Goal: Check status: Check status

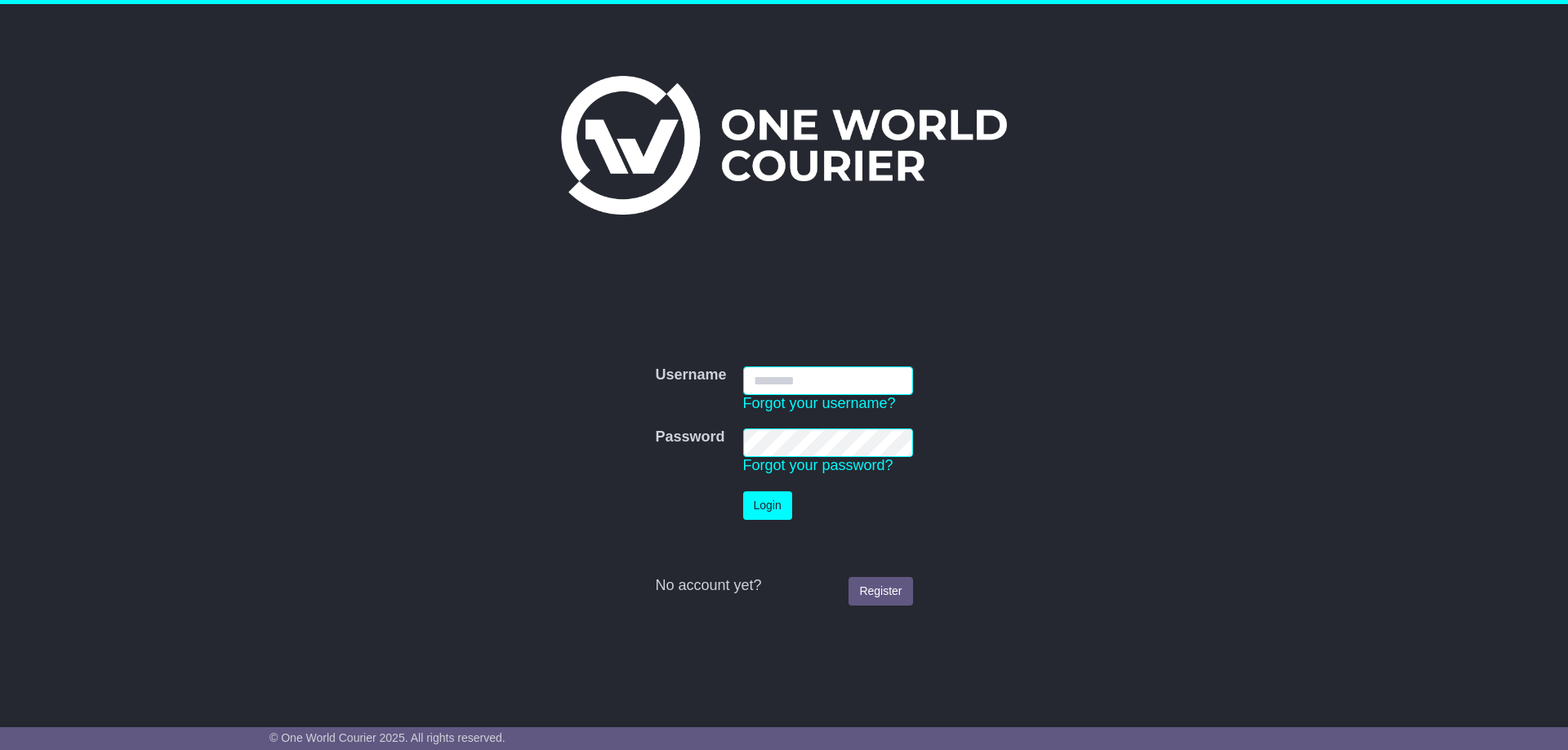
click at [777, 388] on input "Username" at bounding box center [828, 381] width 170 height 29
paste input "**********"
type input "**********"
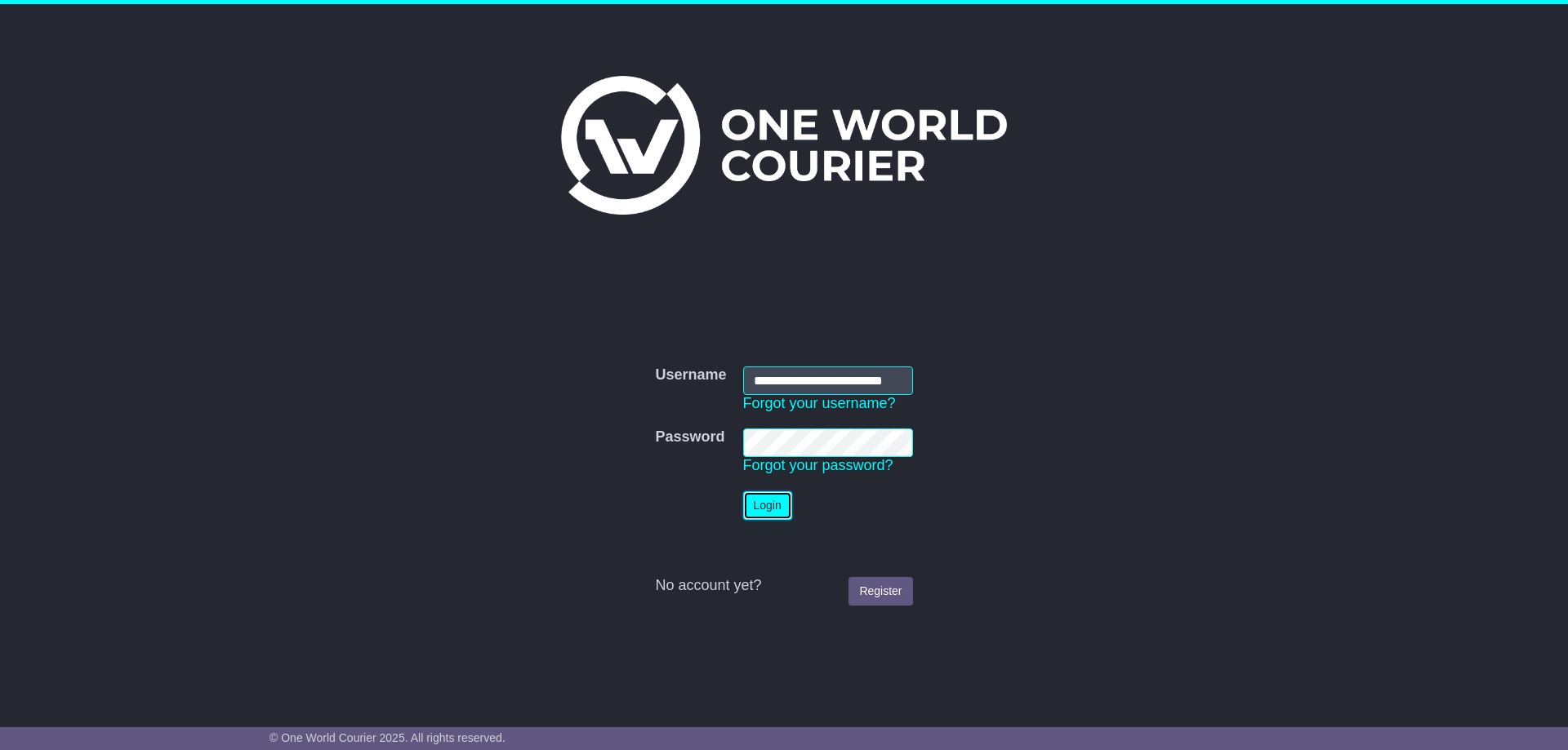
click at [758, 509] on button "Login" at bounding box center [768, 506] width 49 height 29
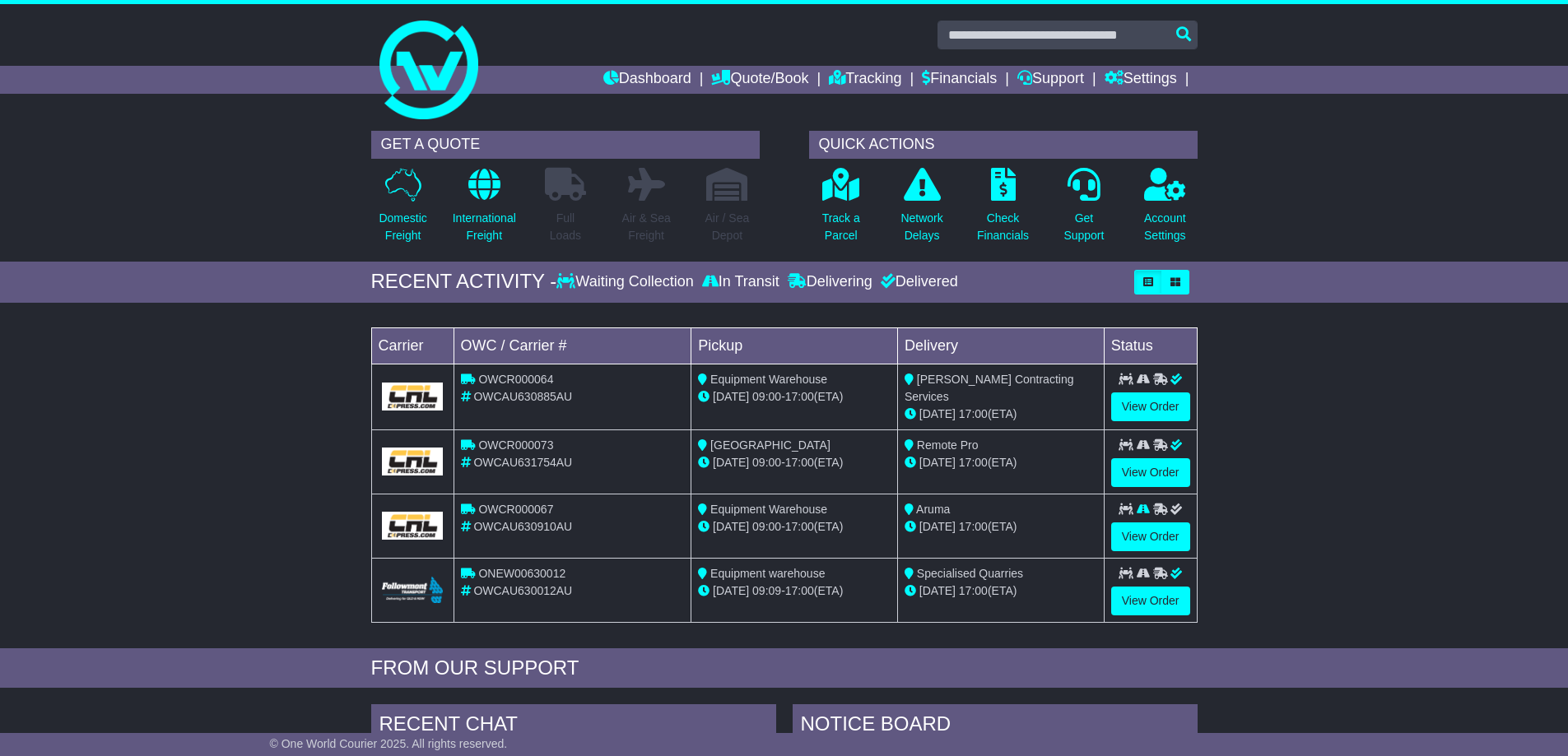
click at [517, 401] on span "OWCAU630885AU" at bounding box center [523, 397] width 99 height 14
copy span "OWCAU630885AU"
drag, startPoint x: 552, startPoint y: 460, endPoint x: 476, endPoint y: 464, distance: 76.1
click at [476, 464] on div "OWCAU631754AU" at bounding box center [572, 464] width 223 height 17
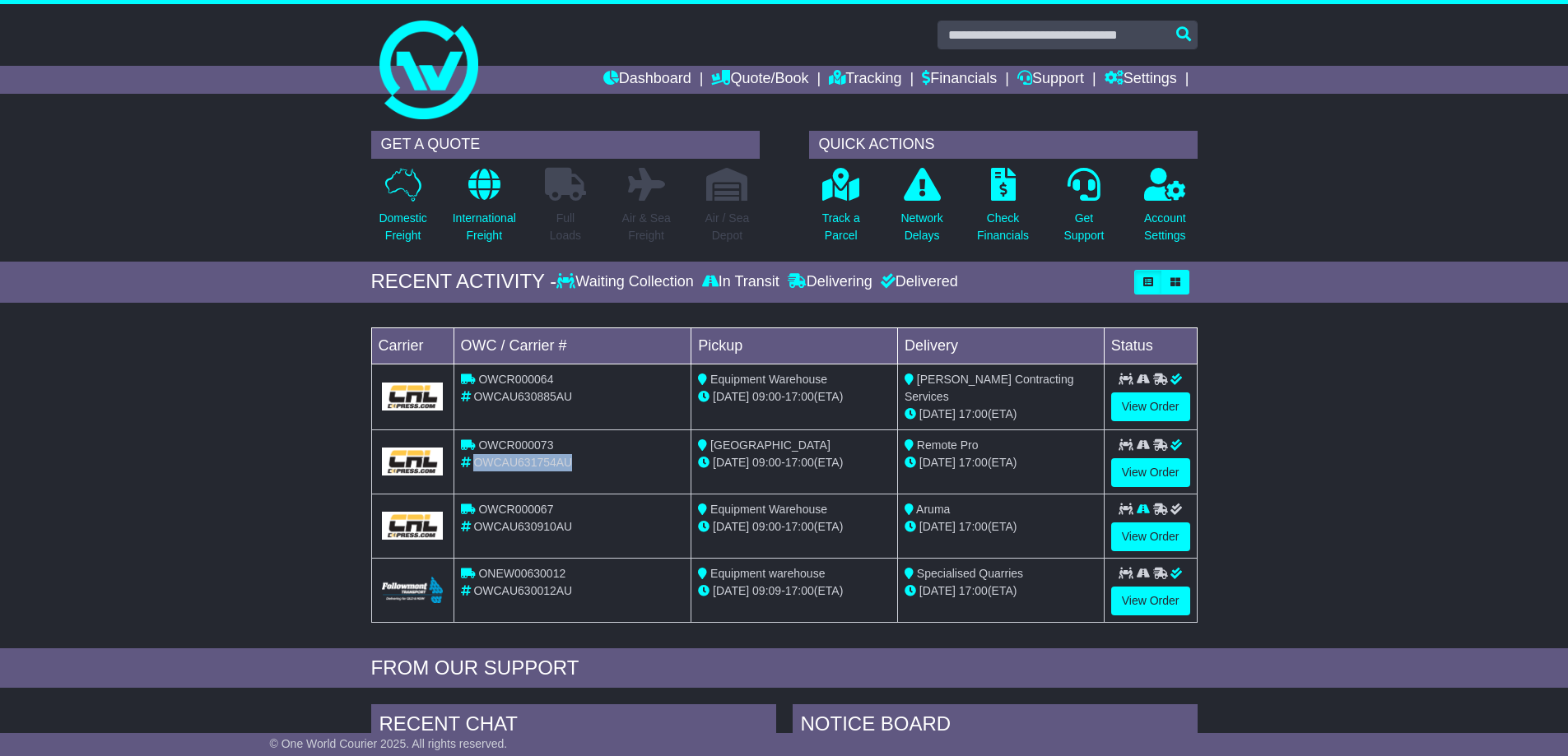
copy span "OWCAU631754AU"
click at [1172, 472] on link "View Order" at bounding box center [1150, 473] width 79 height 29
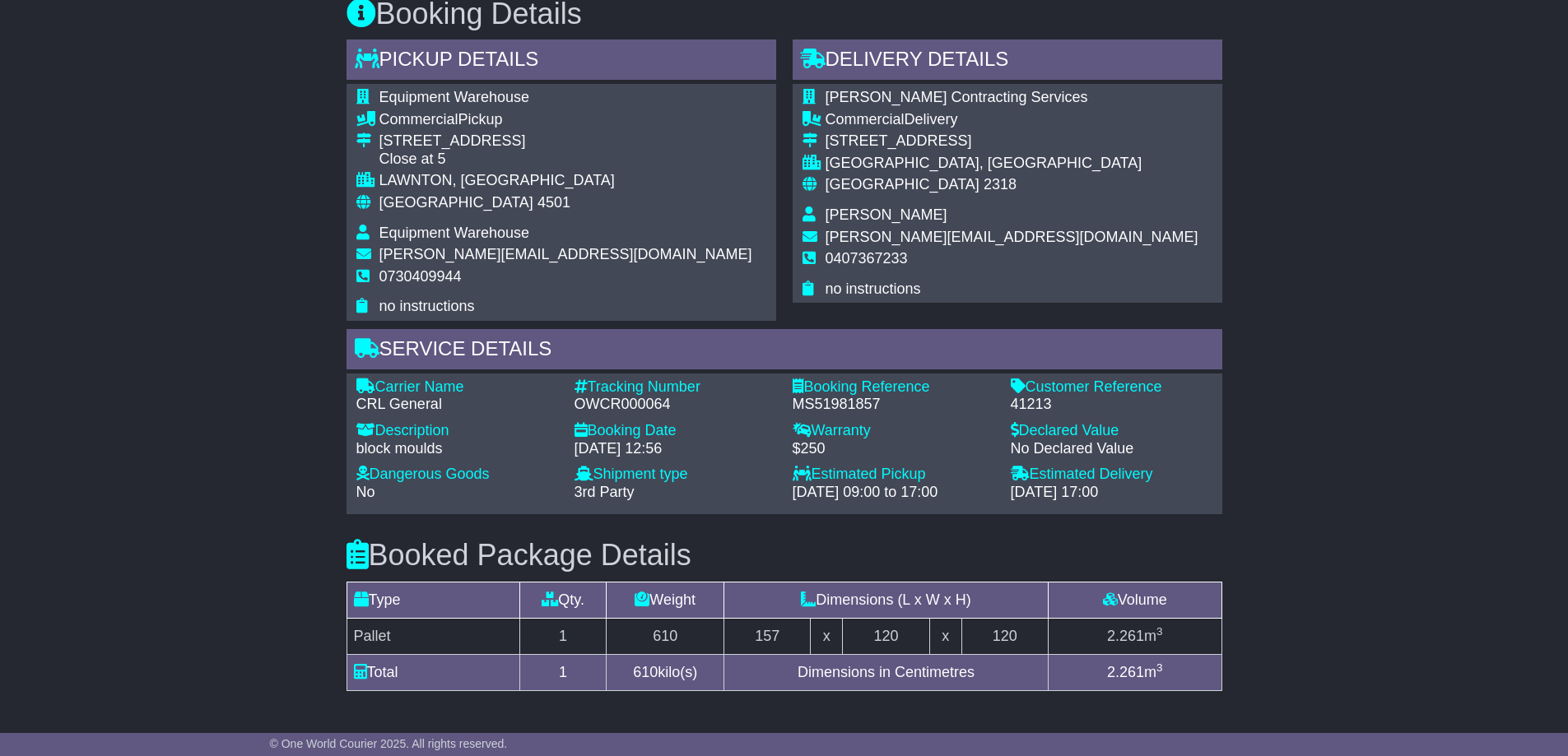
scroll to position [906, 0]
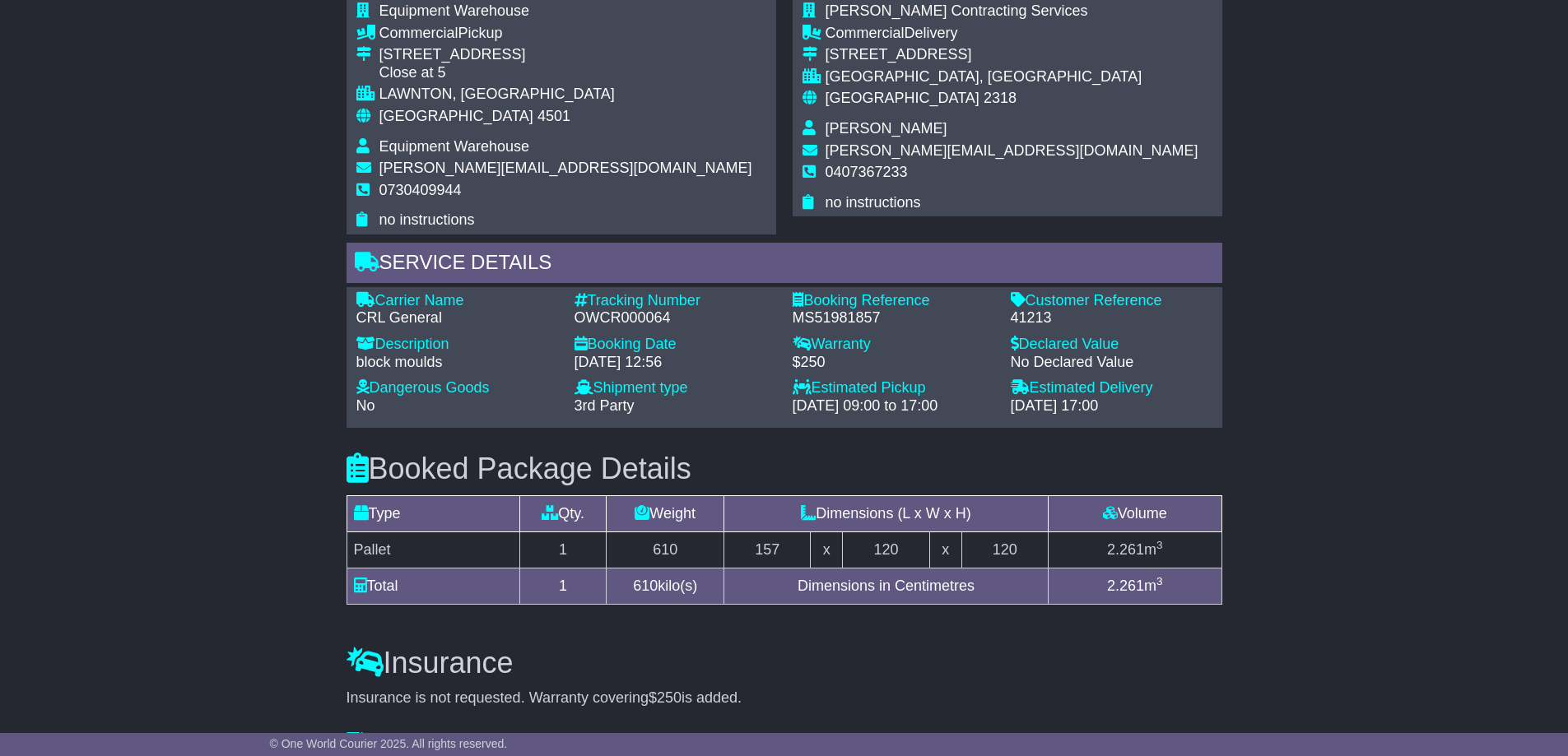
click at [1031, 318] on div "41213" at bounding box center [1111, 319] width 202 height 18
click at [1031, 317] on div "41213" at bounding box center [1111, 319] width 202 height 18
click at [1040, 315] on div "41213" at bounding box center [1111, 319] width 202 height 18
click at [1038, 315] on div "41213" at bounding box center [1111, 319] width 202 height 18
copy div "41213"
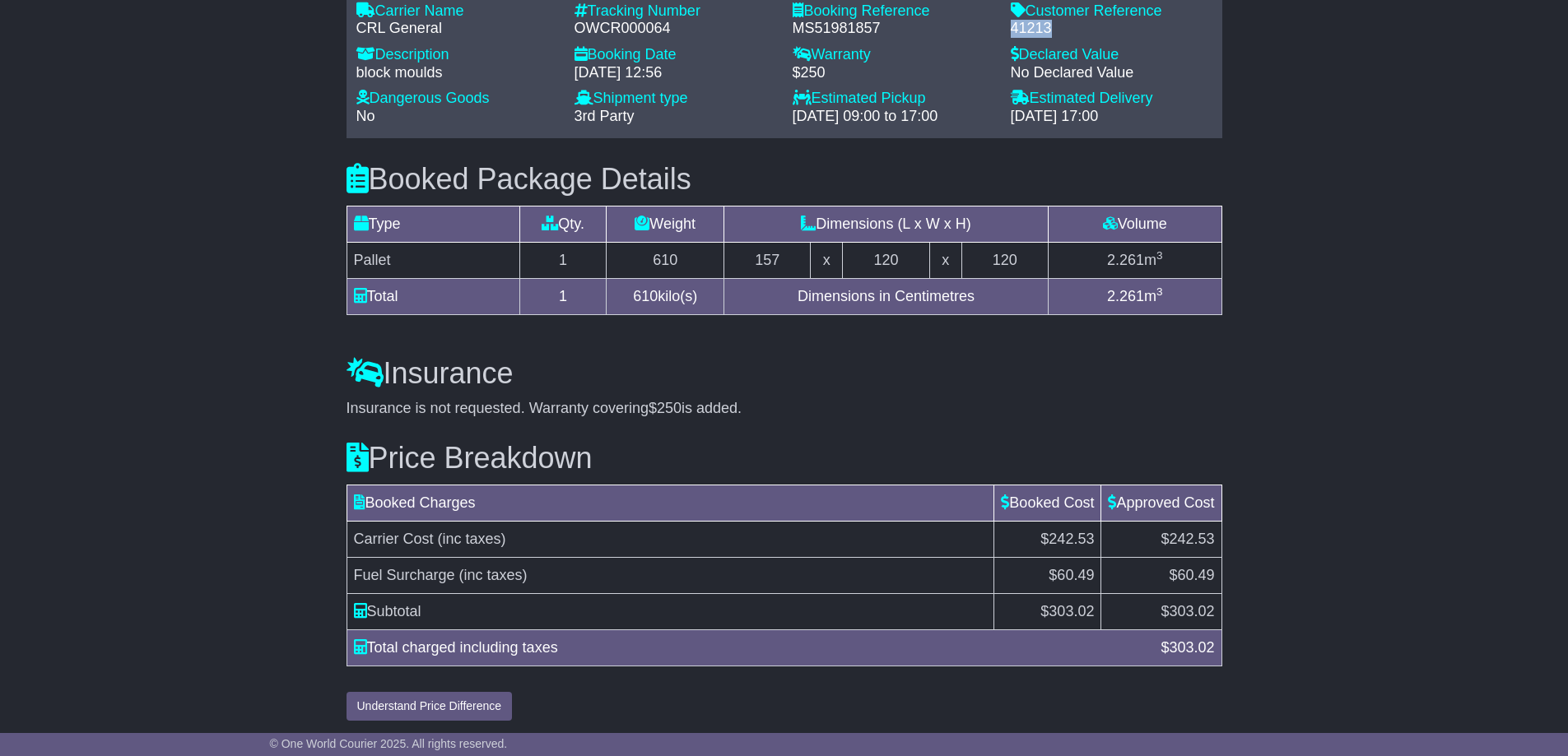
scroll to position [1201, 0]
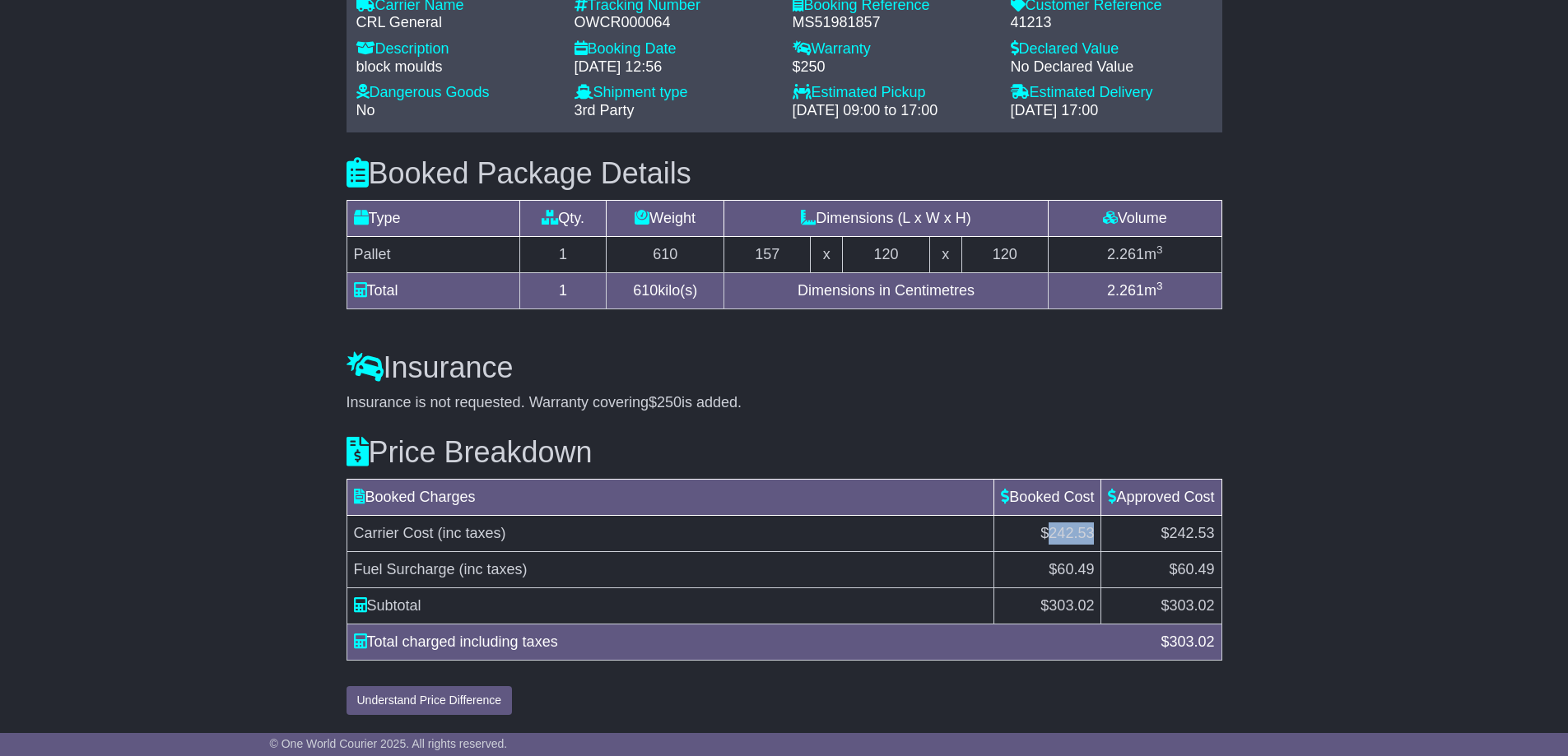
drag, startPoint x: 1049, startPoint y: 538, endPoint x: 1088, endPoint y: 541, distance: 39.1
click at [1088, 541] on span "$242.53" at bounding box center [1067, 533] width 53 height 17
drag, startPoint x: 1052, startPoint y: 603, endPoint x: 1089, endPoint y: 608, distance: 37.3
click at [1089, 608] on span "303.02" at bounding box center [1071, 605] width 46 height 17
copy span "03.02"
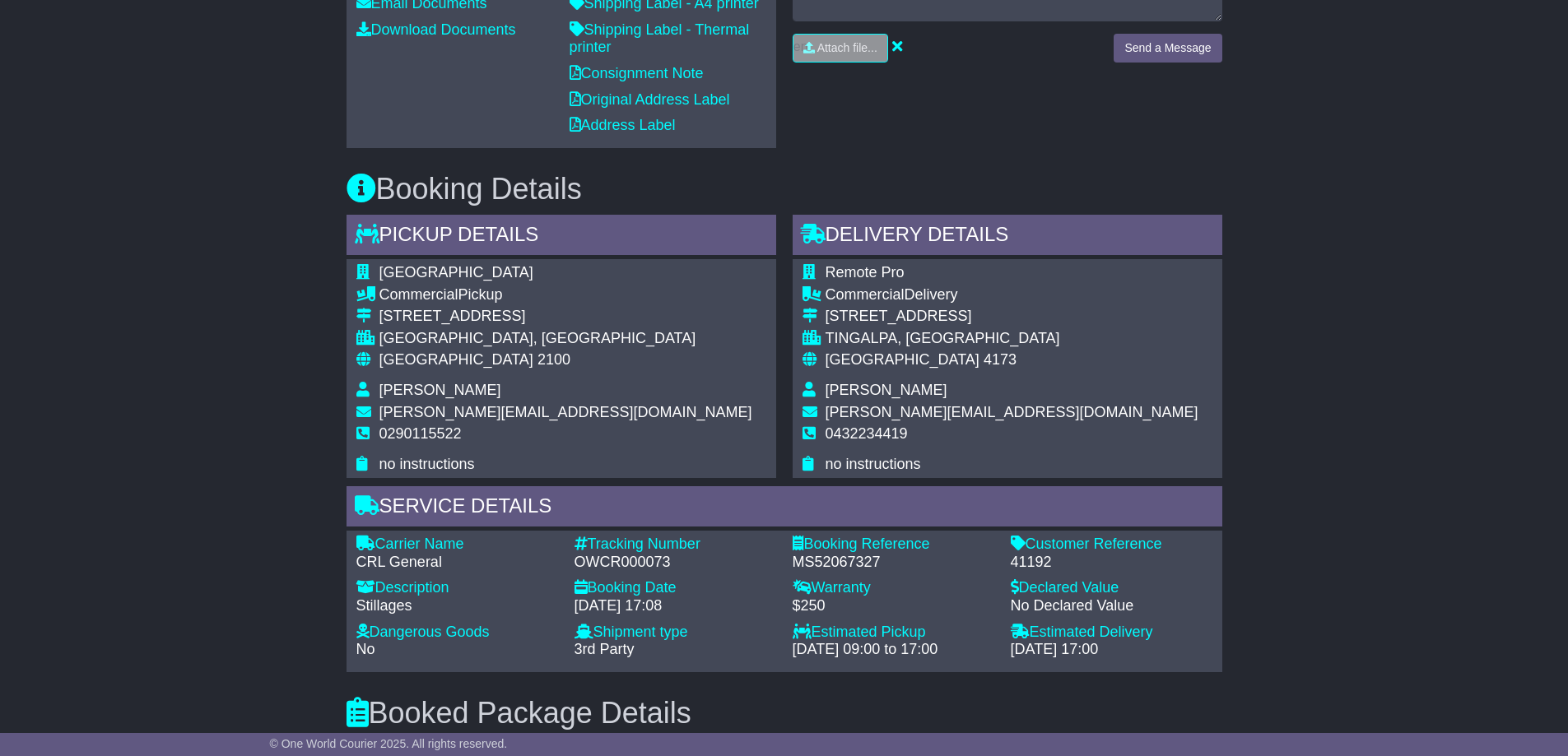
scroll to position [740, 0]
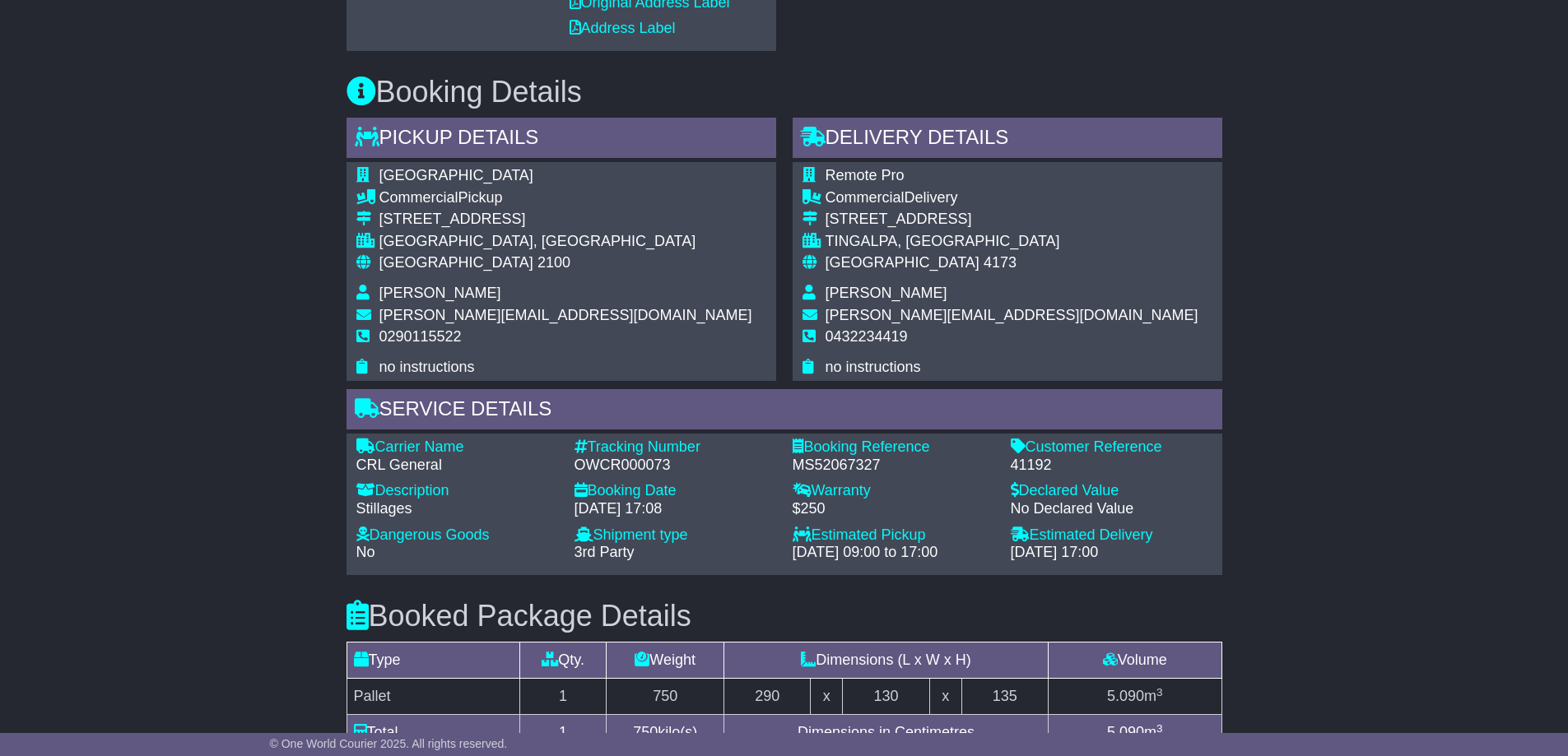
click at [1036, 465] on div "41192" at bounding box center [1111, 465] width 202 height 18
copy div "41192"
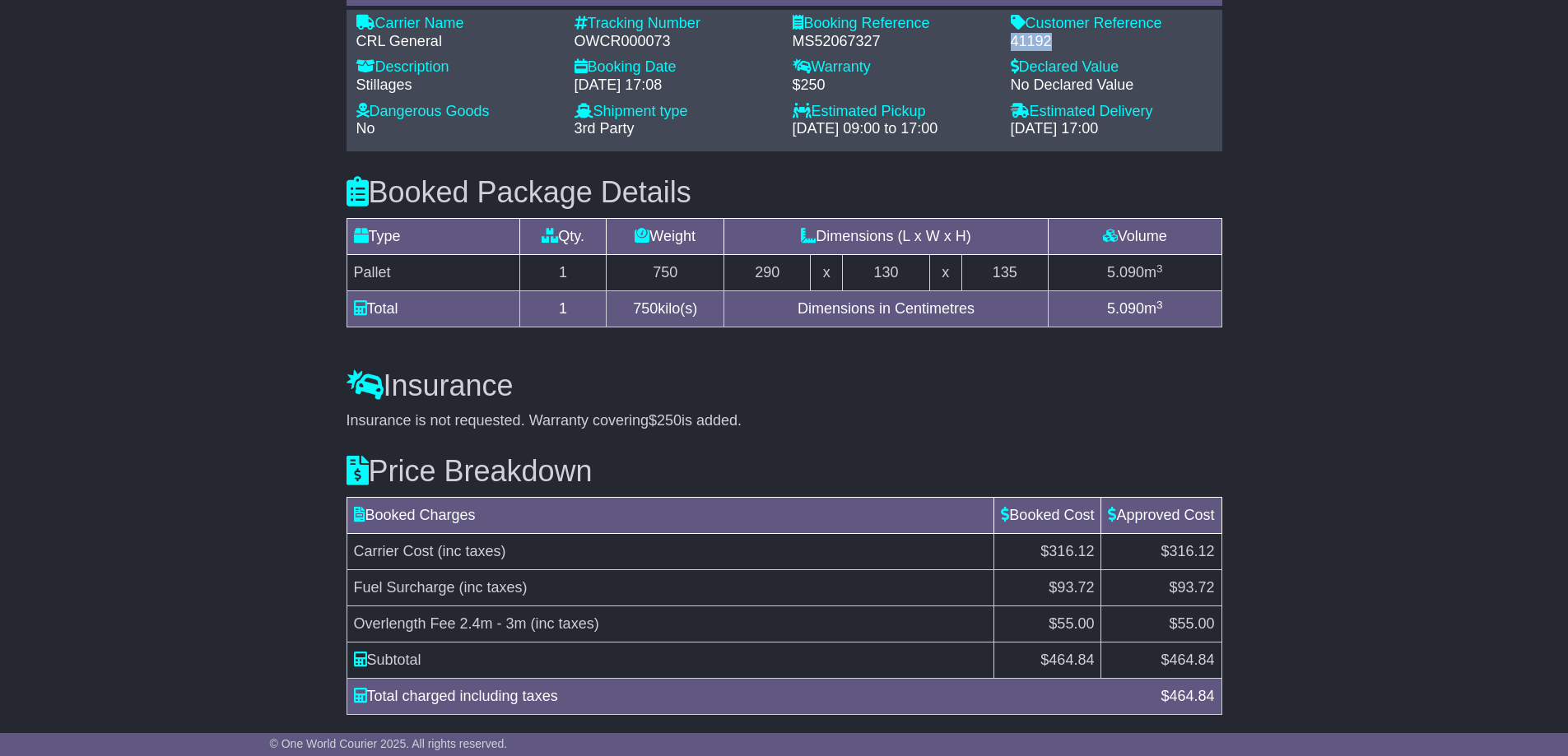
scroll to position [1220, 0]
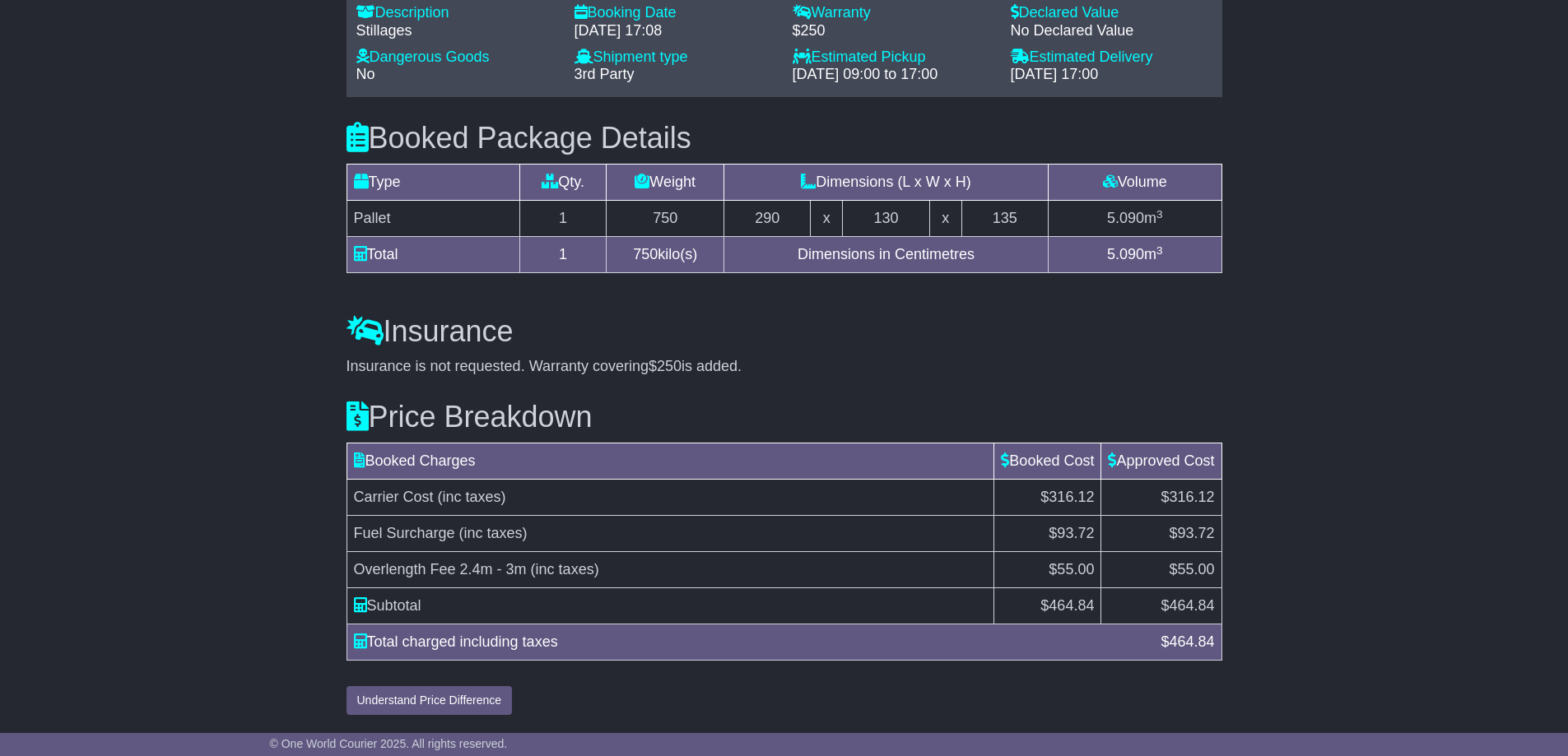
click at [1062, 604] on span "464.84" at bounding box center [1071, 605] width 46 height 17
click at [1062, 603] on span "464.84" at bounding box center [1071, 605] width 46 height 17
copy span "464.84"
drag, startPoint x: 1047, startPoint y: 498, endPoint x: 1090, endPoint y: 502, distance: 43.2
click at [1090, 502] on span "$316.12" at bounding box center [1067, 497] width 53 height 17
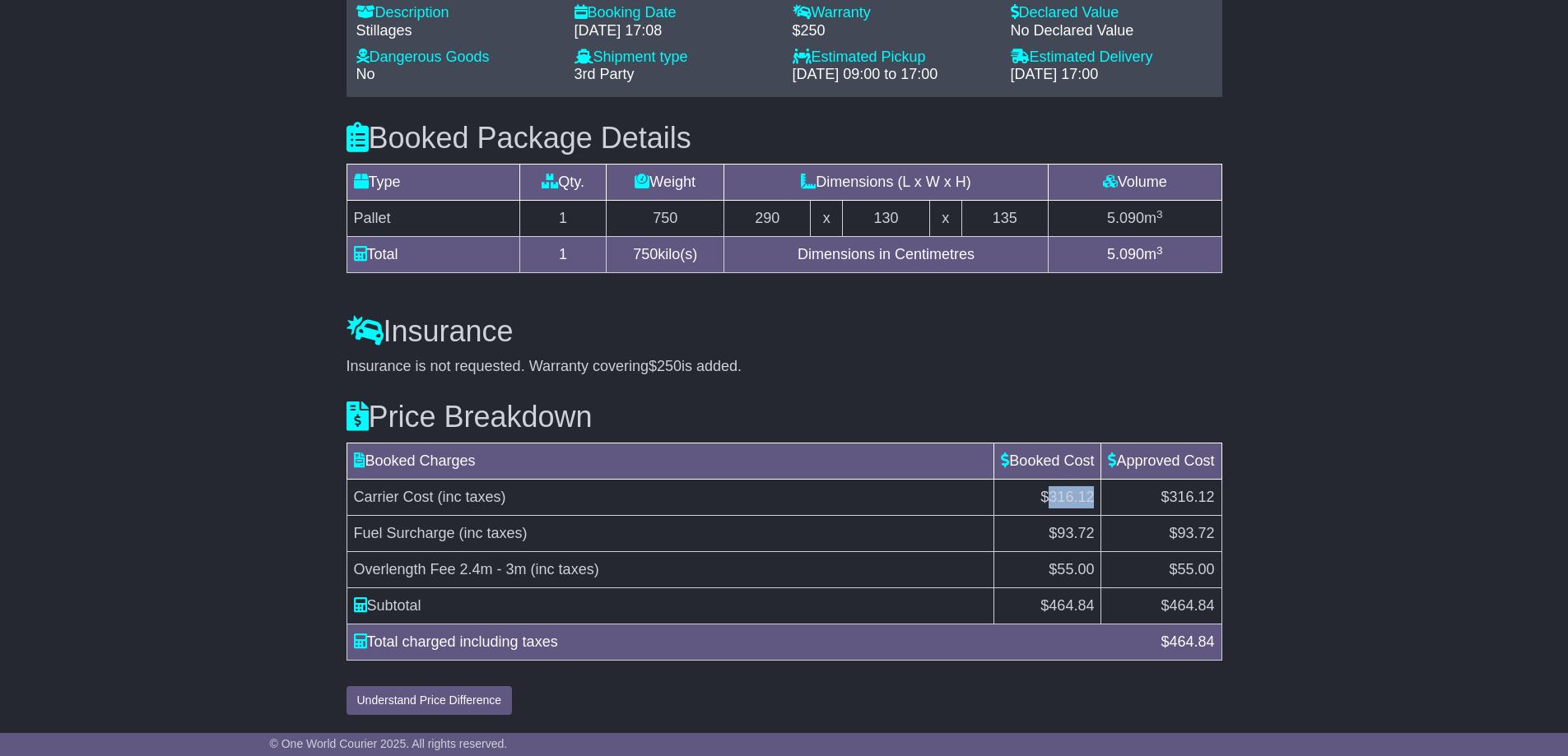
copy span "316.12"
click at [1063, 607] on span "464.84" at bounding box center [1071, 605] width 46 height 17
copy span "464.84"
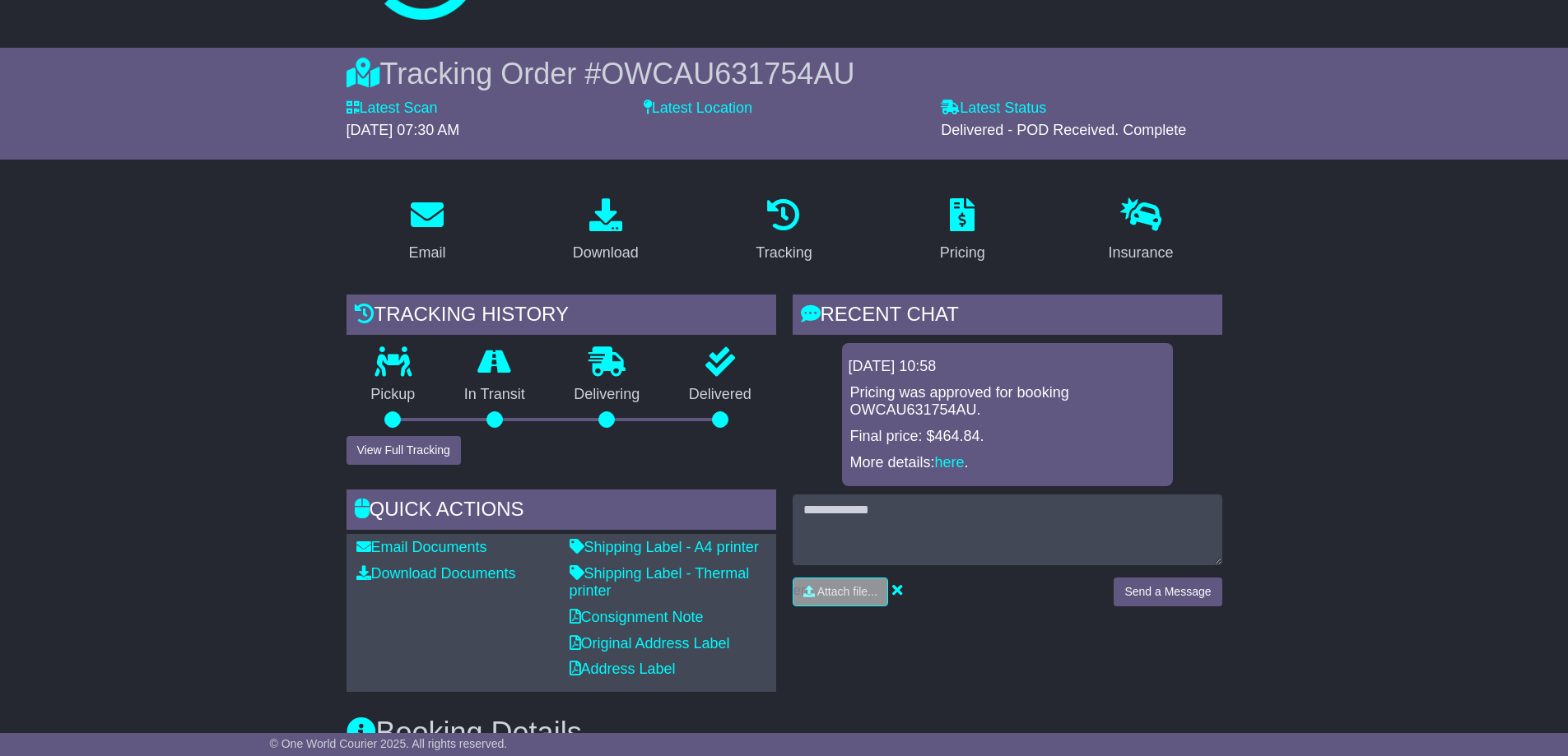
scroll to position [0, 0]
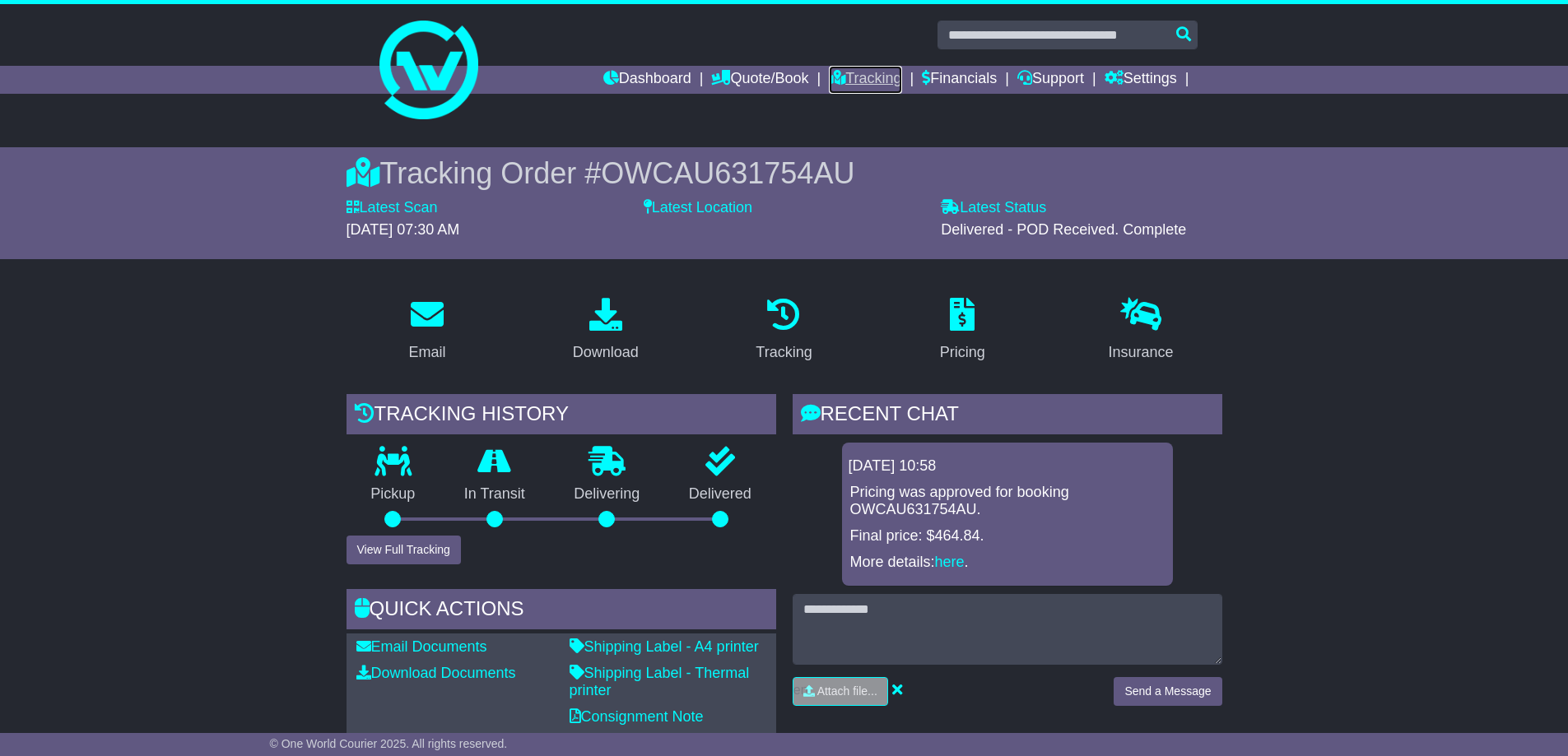
click at [864, 76] on link "Tracking" at bounding box center [865, 80] width 73 height 28
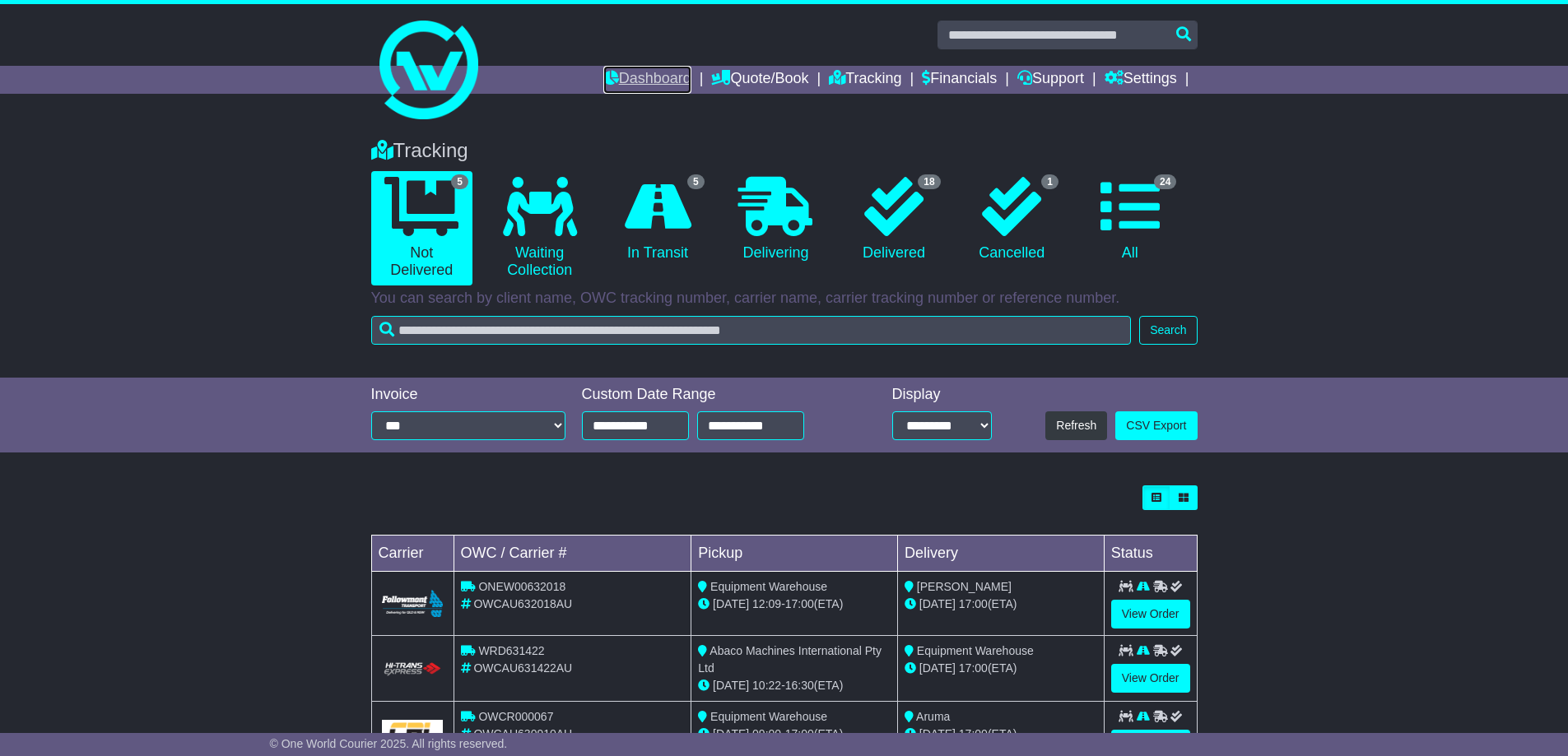
click at [644, 76] on link "Dashboard" at bounding box center [647, 80] width 88 height 28
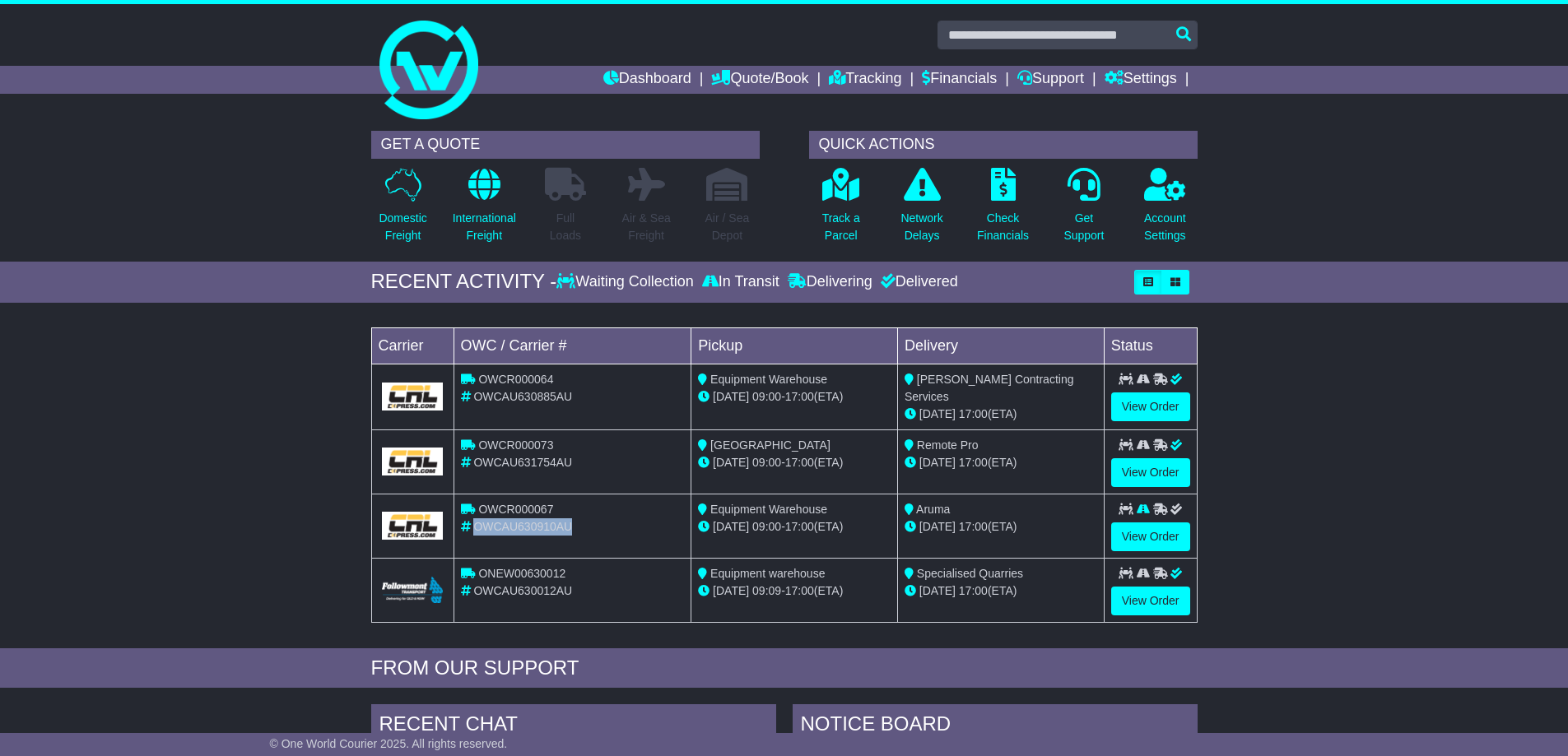
drag, startPoint x: 573, startPoint y: 518, endPoint x: 476, endPoint y: 525, distance: 97.3
click at [476, 525] on div "OWCAU630910AU" at bounding box center [572, 528] width 223 height 17
copy span "OWCAU630910AU"
click at [1154, 537] on link "View Order" at bounding box center [1150, 537] width 79 height 29
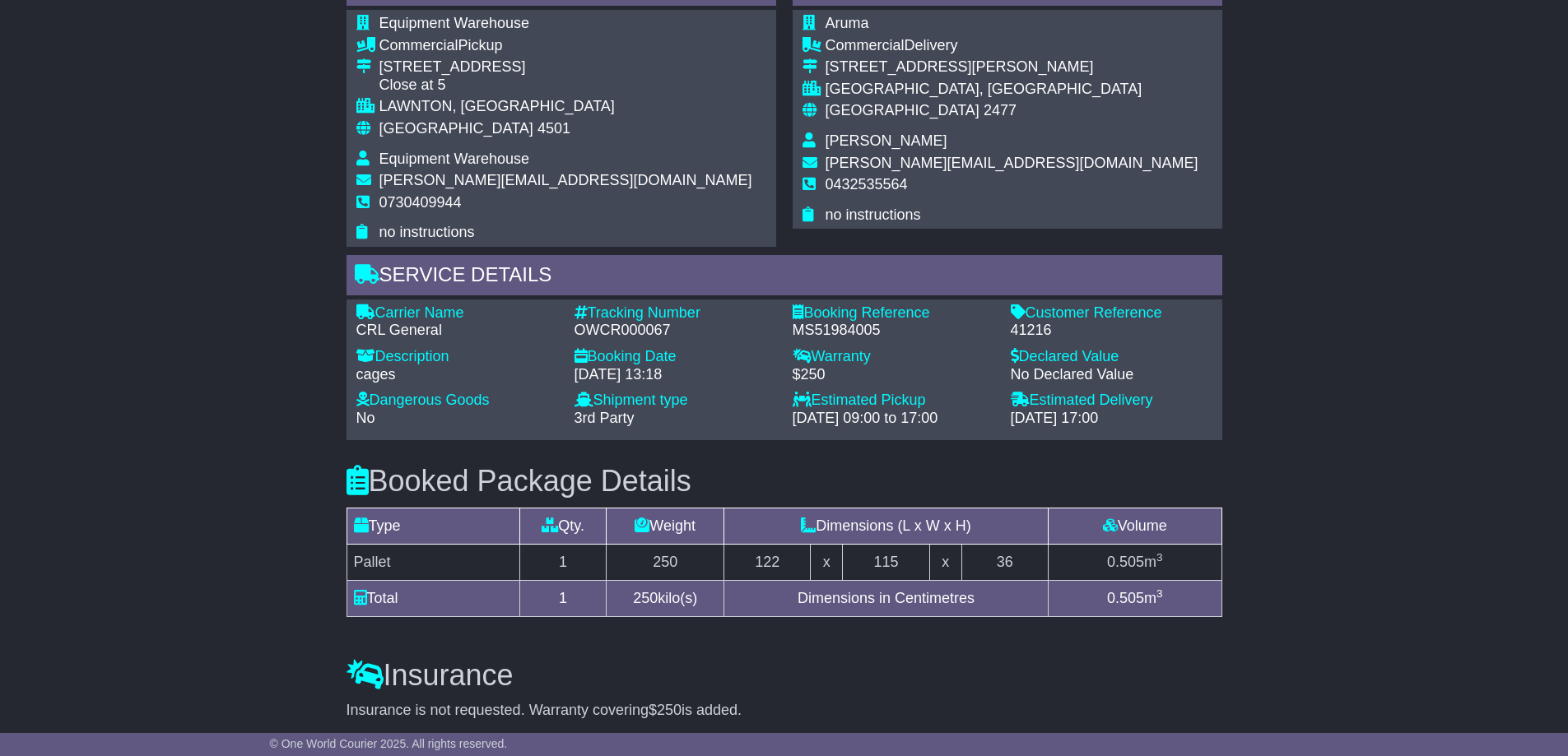
scroll to position [988, 0]
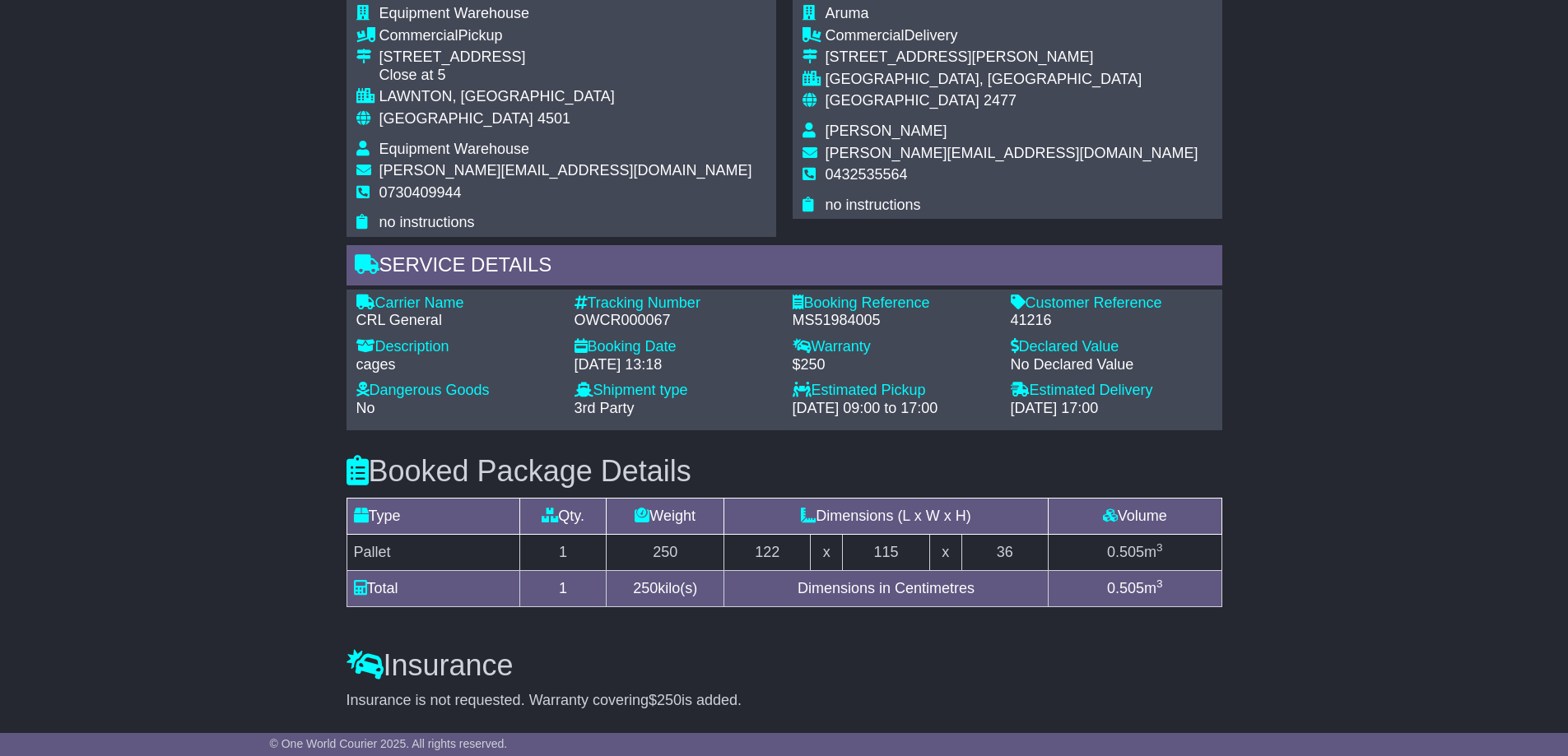
click at [1027, 312] on div "41216" at bounding box center [1111, 321] width 202 height 18
copy div "41216"
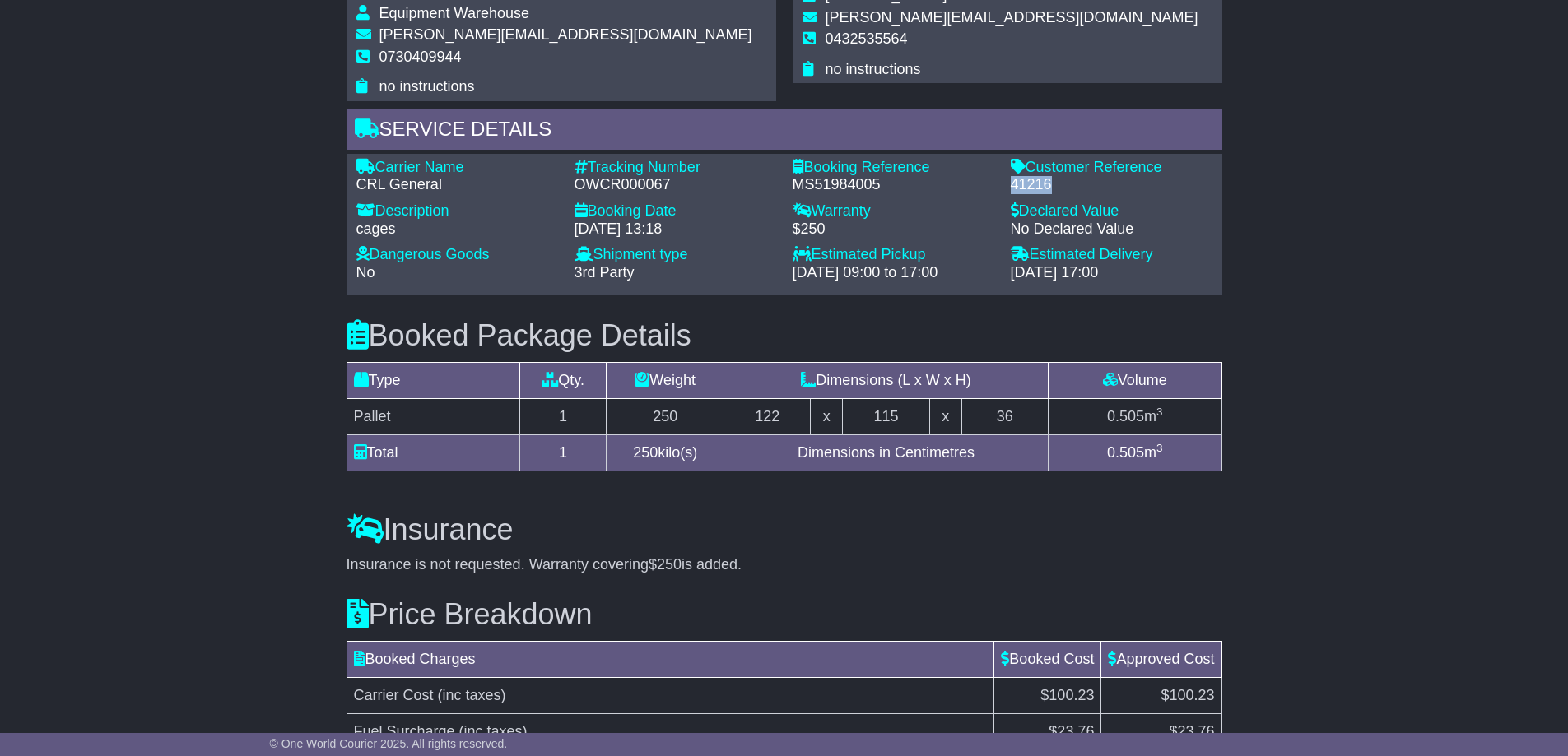
scroll to position [1251, 0]
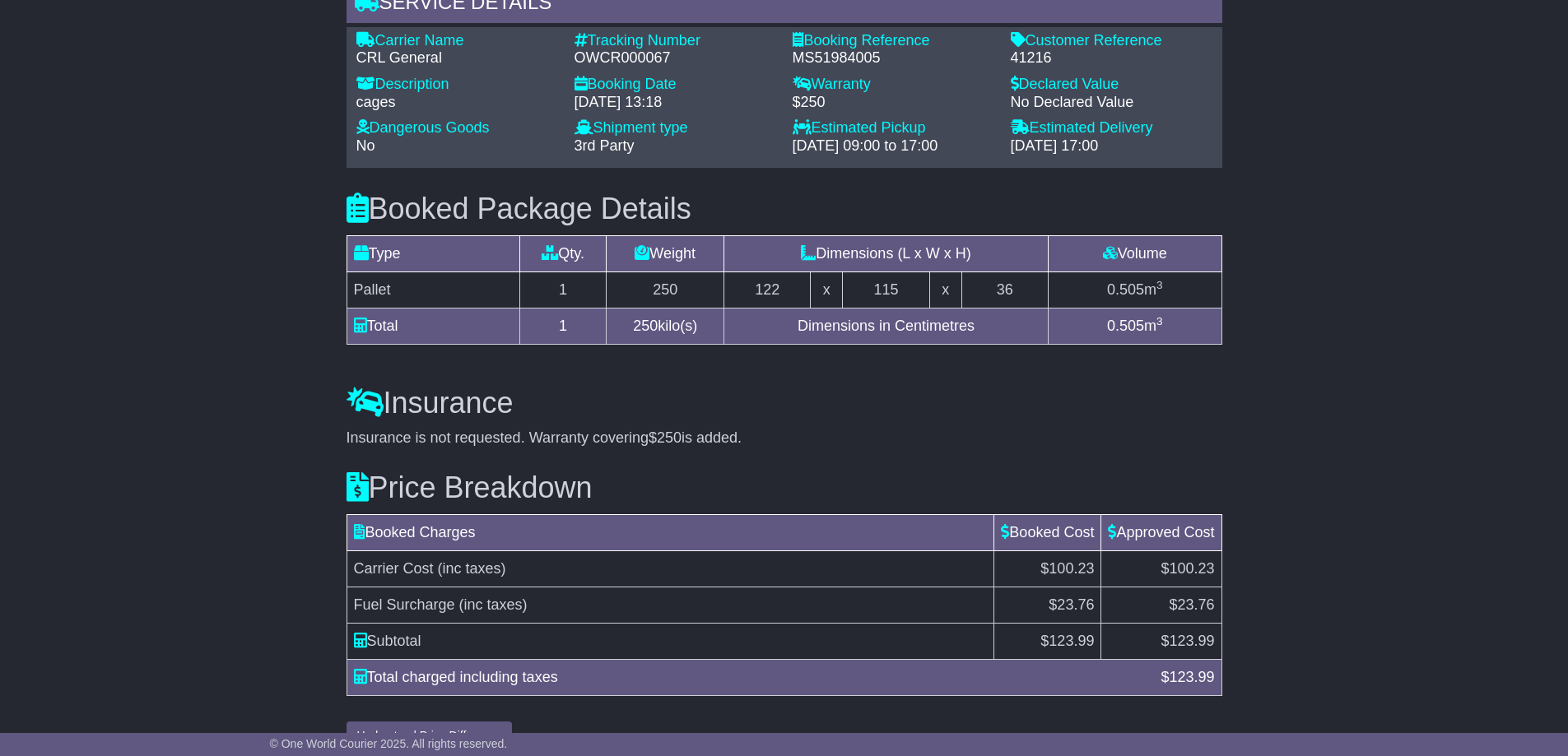
click at [1068, 633] on span "123.99" at bounding box center [1071, 640] width 46 height 17
copy span "123.99"
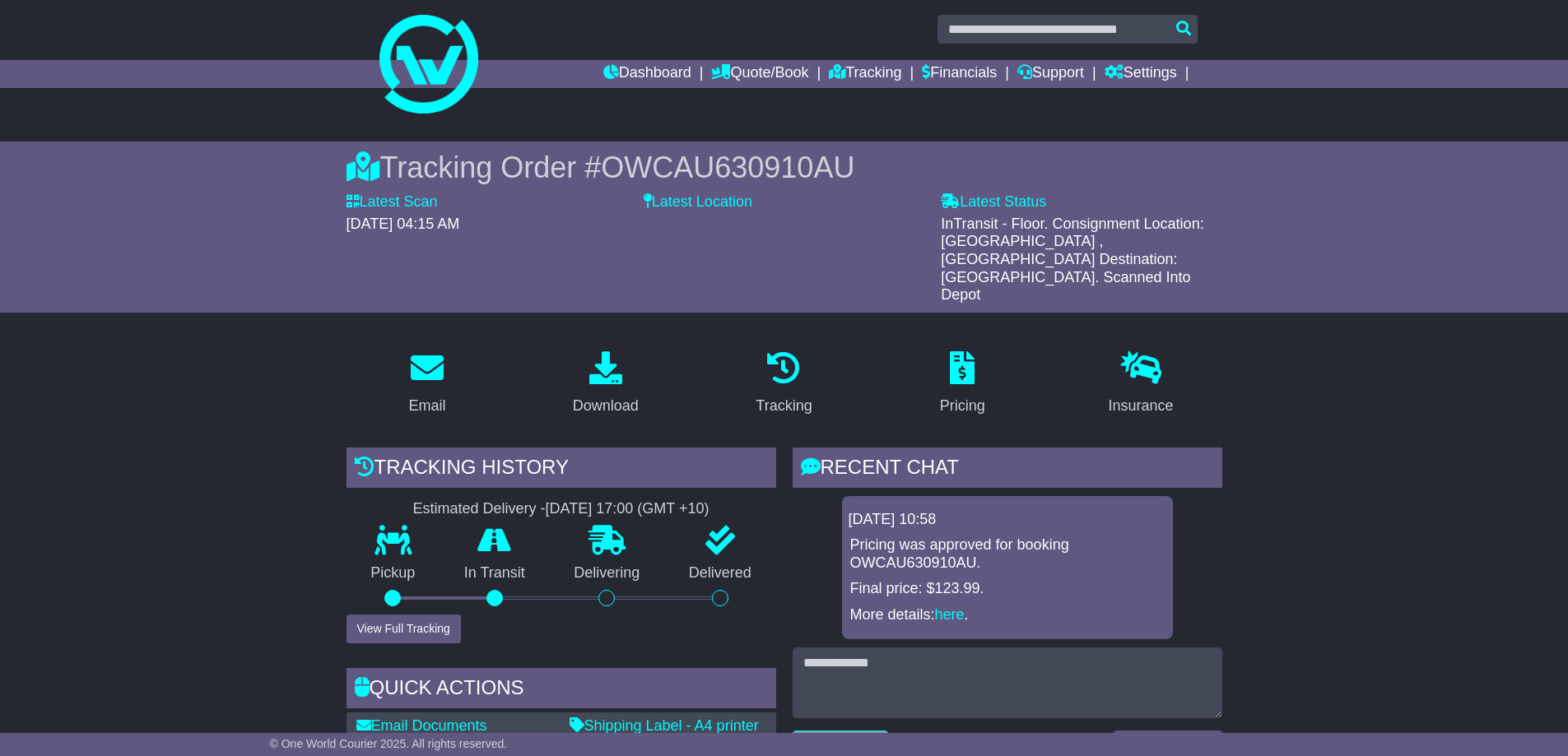
scroll to position [0, 0]
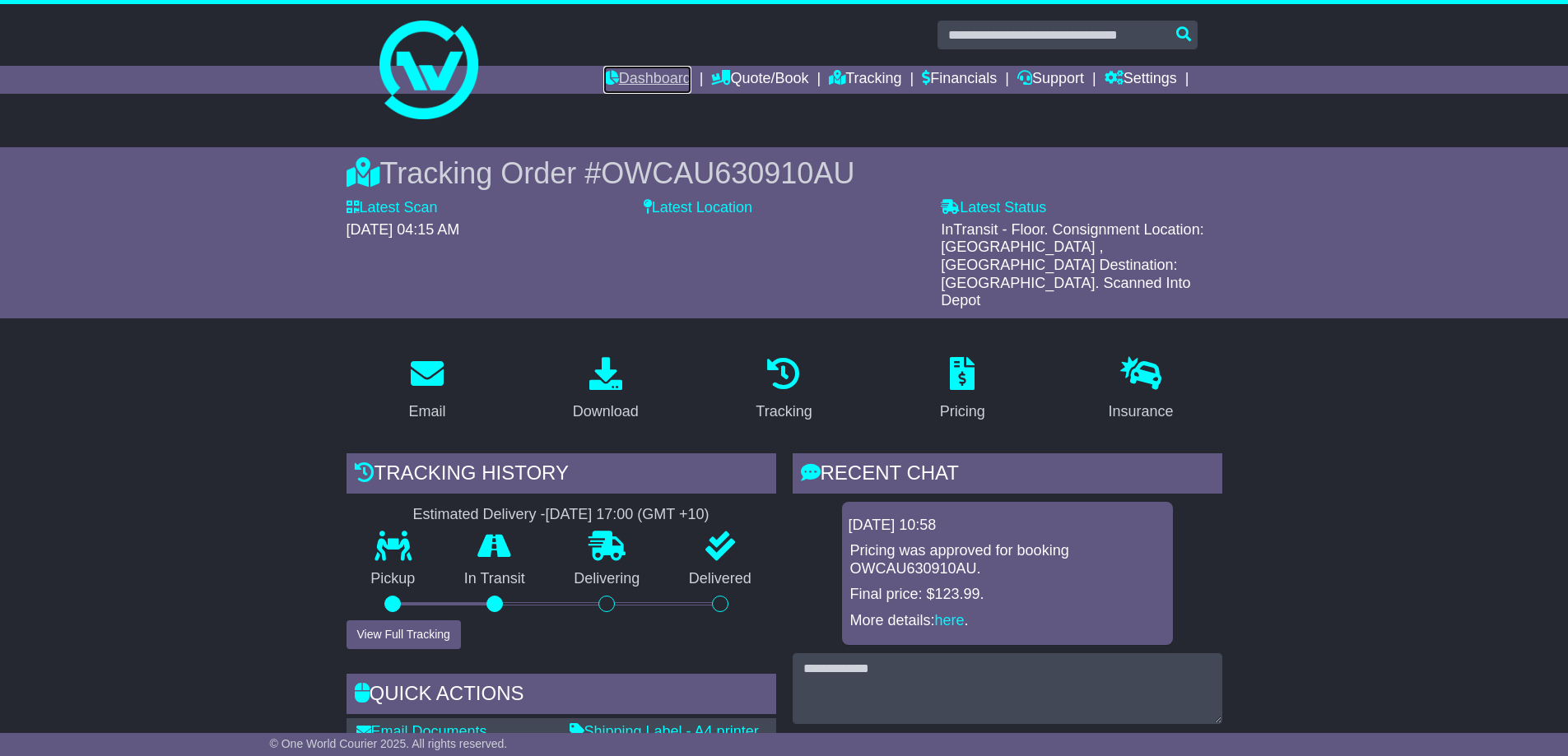
click at [619, 83] on link "Dashboard" at bounding box center [647, 80] width 88 height 28
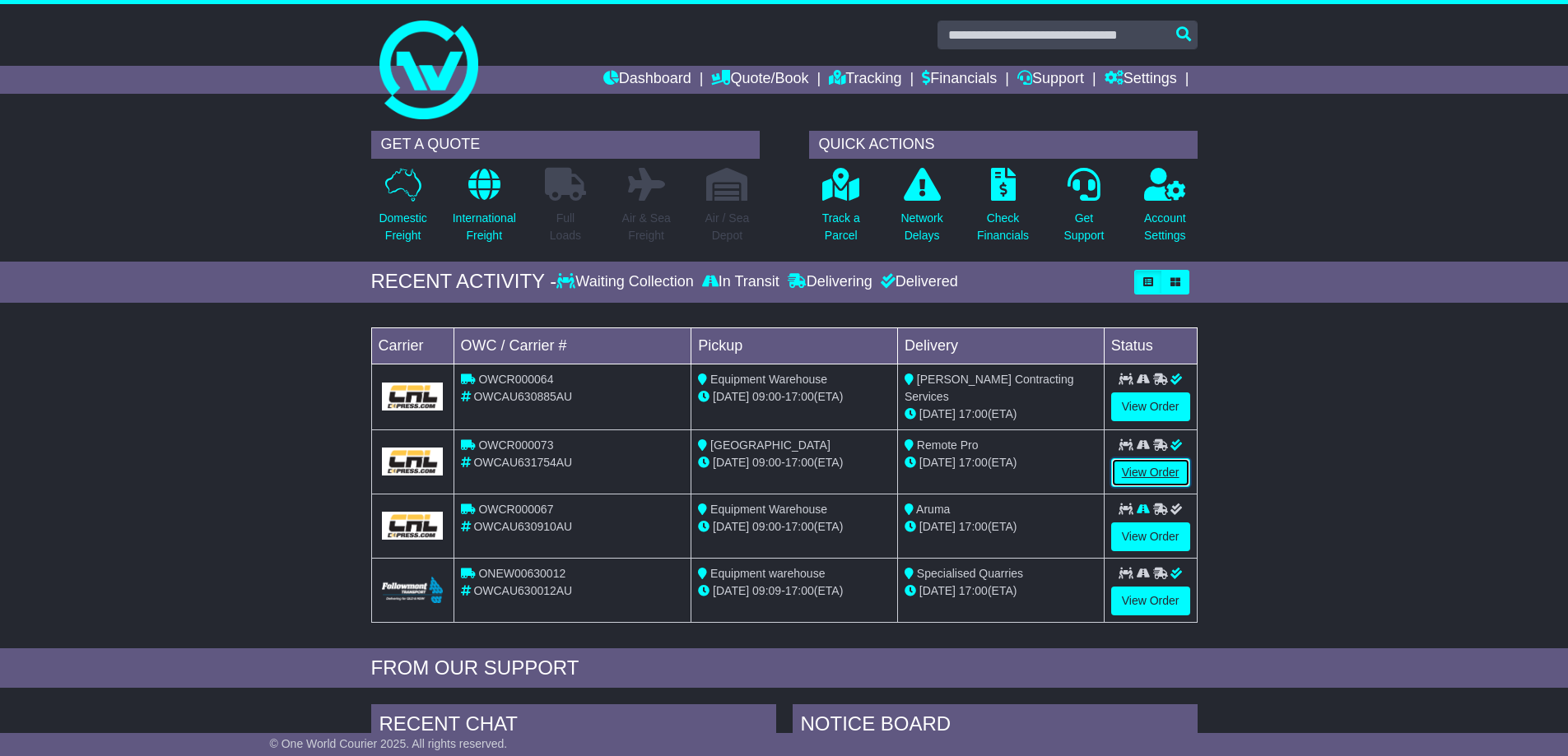
click at [1148, 465] on link "View Order" at bounding box center [1150, 473] width 79 height 29
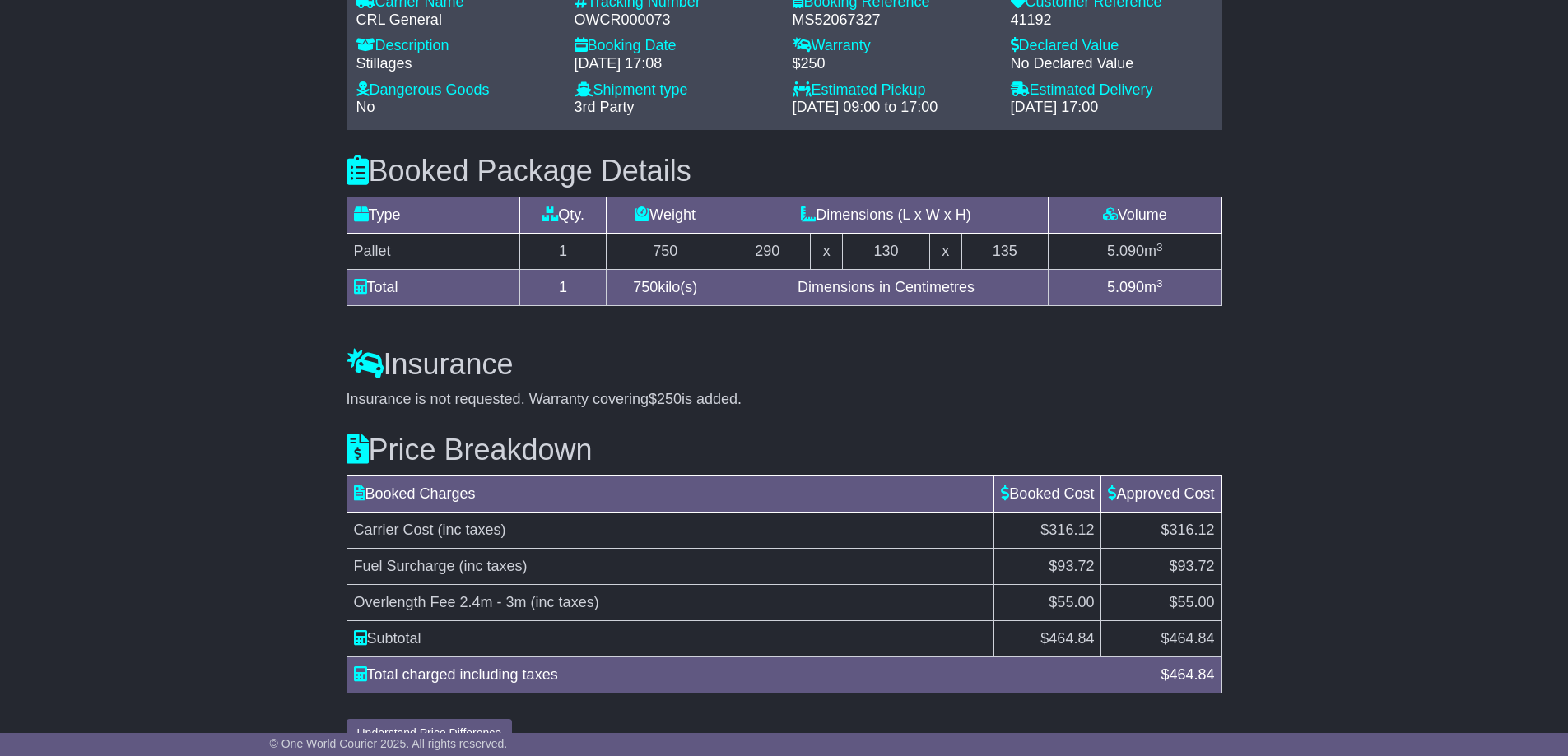
scroll to position [1220, 0]
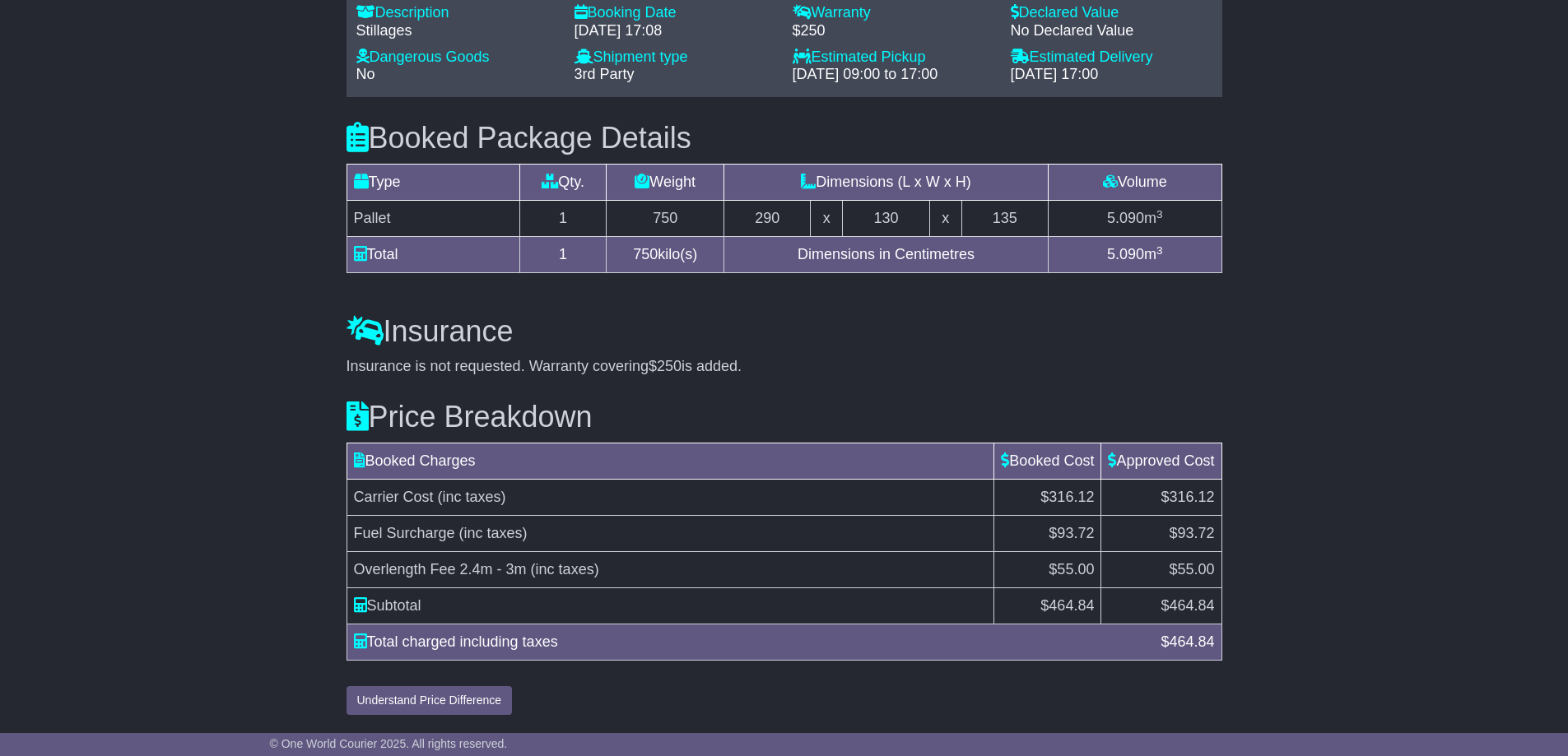
click at [1059, 606] on span "464.84" at bounding box center [1071, 605] width 46 height 17
copy span "464.84"
drag, startPoint x: 596, startPoint y: 573, endPoint x: 353, endPoint y: 557, distance: 243.5
click at [353, 557] on td "Overlength Fee 2.4m - 3m (inc taxes)" at bounding box center [670, 569] width 648 height 36
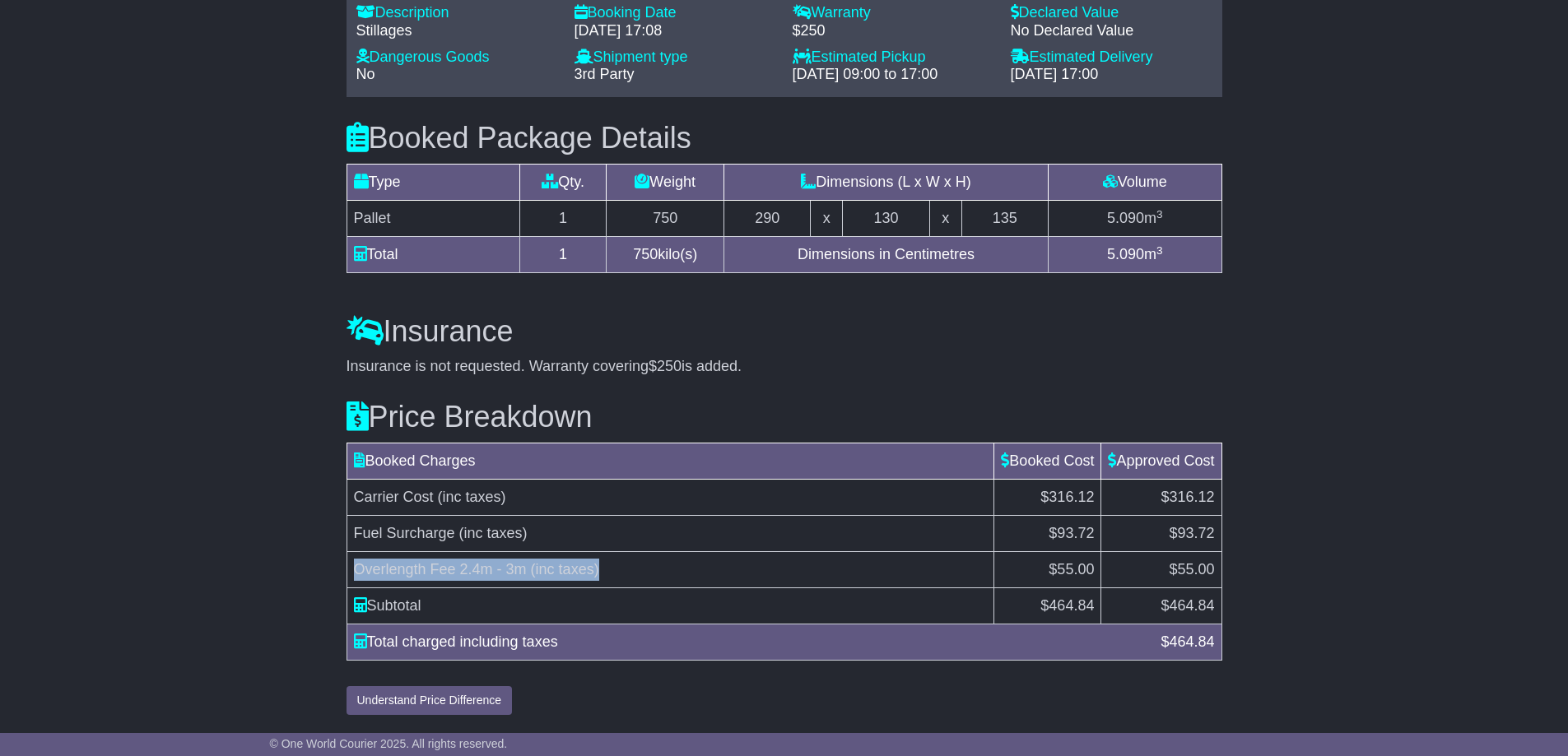
copy td "Overlength Fee 2.4m - 3m (inc taxes)"
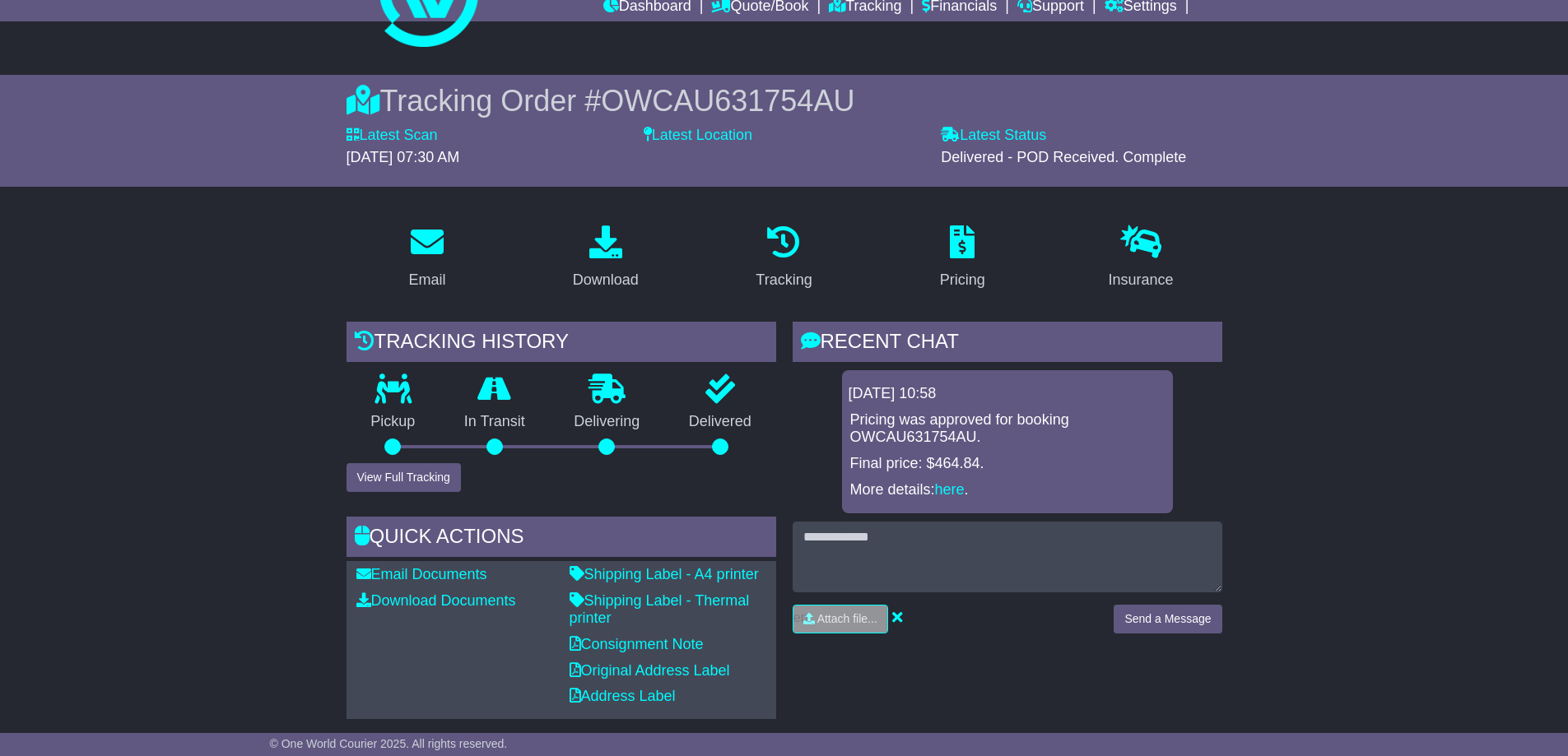
scroll to position [0, 0]
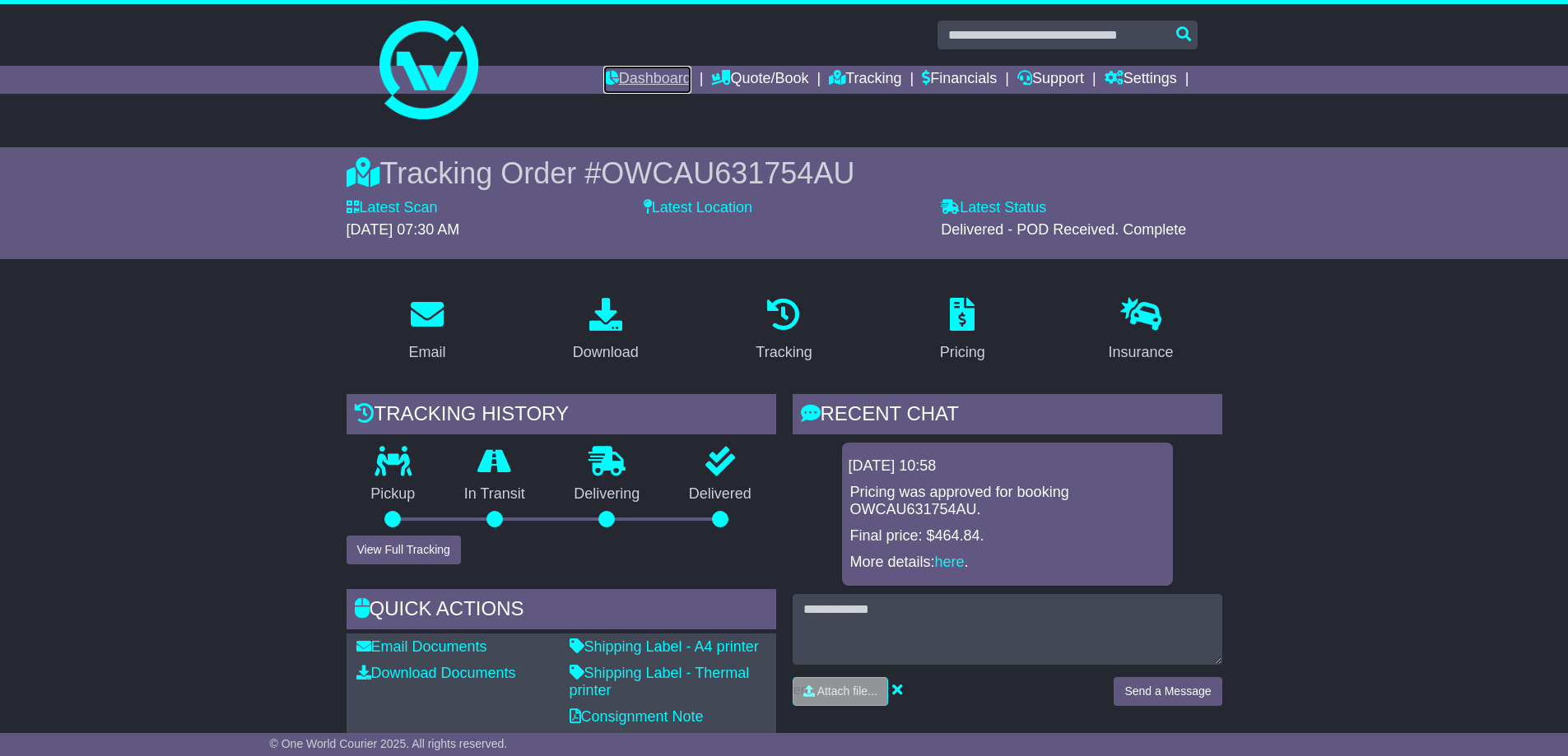
click at [632, 78] on link "Dashboard" at bounding box center [647, 80] width 88 height 28
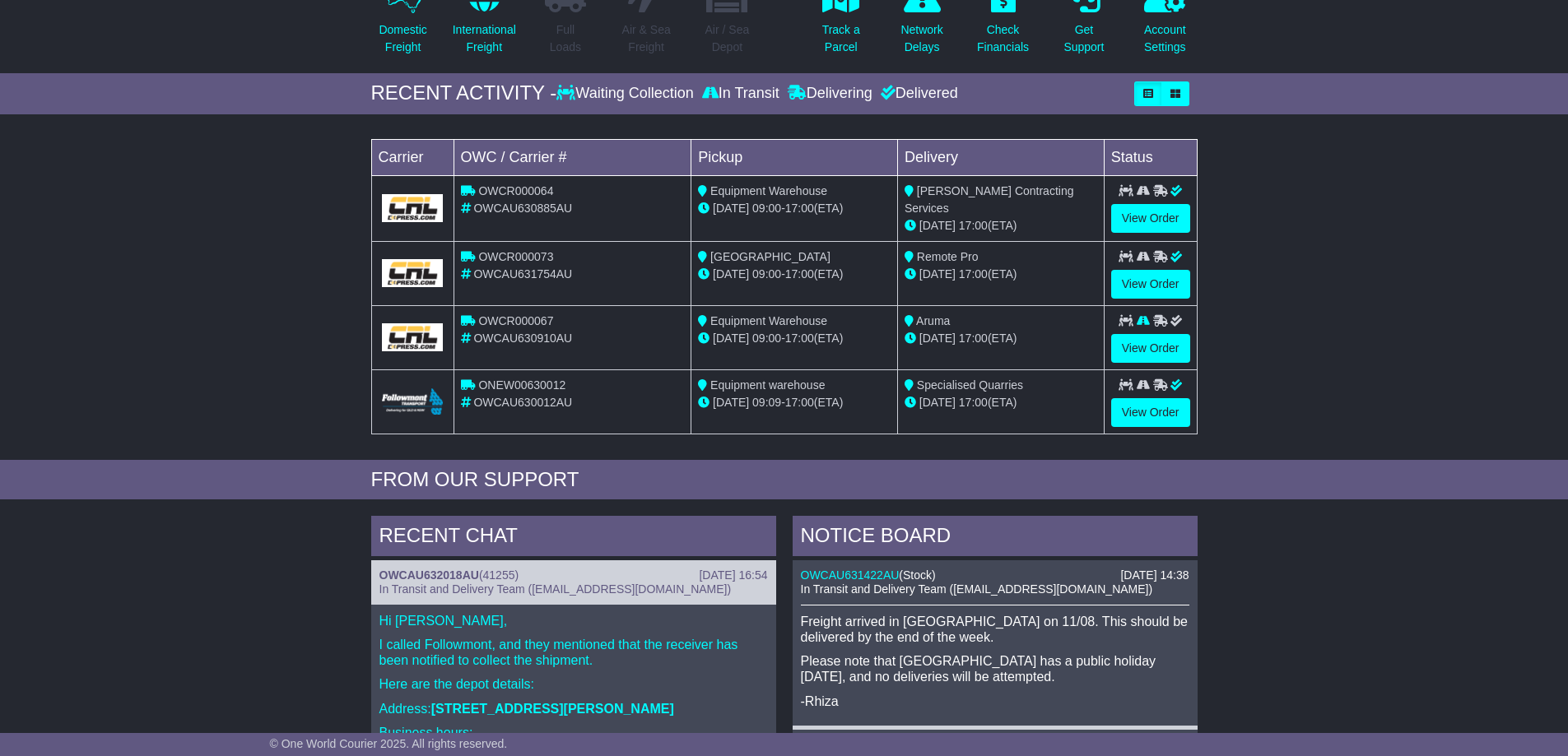
scroll to position [247, 0]
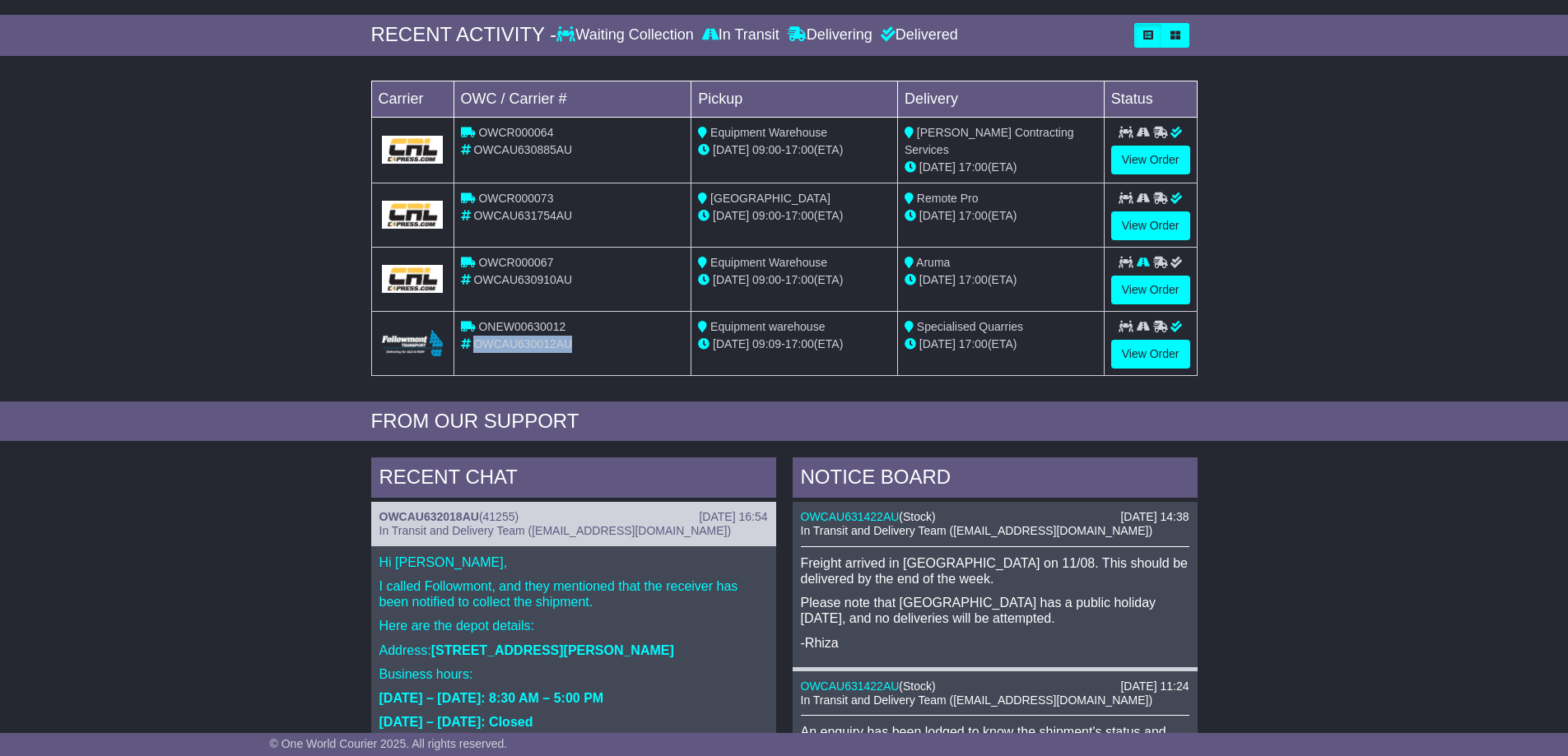
drag, startPoint x: 602, startPoint y: 340, endPoint x: 476, endPoint y: 347, distance: 126.2
click at [476, 347] on div "OWCAU630012AU" at bounding box center [572, 345] width 223 height 17
copy span "OWCAU630012AU"
drag, startPoint x: 1142, startPoint y: 282, endPoint x: 1399, endPoint y: 224, distance: 263.5
click at [1399, 217] on div "Loading... No bookings found Carrier OWC / Carrier # Pickup Delivery Status OWC…" at bounding box center [784, 232] width 1568 height 337
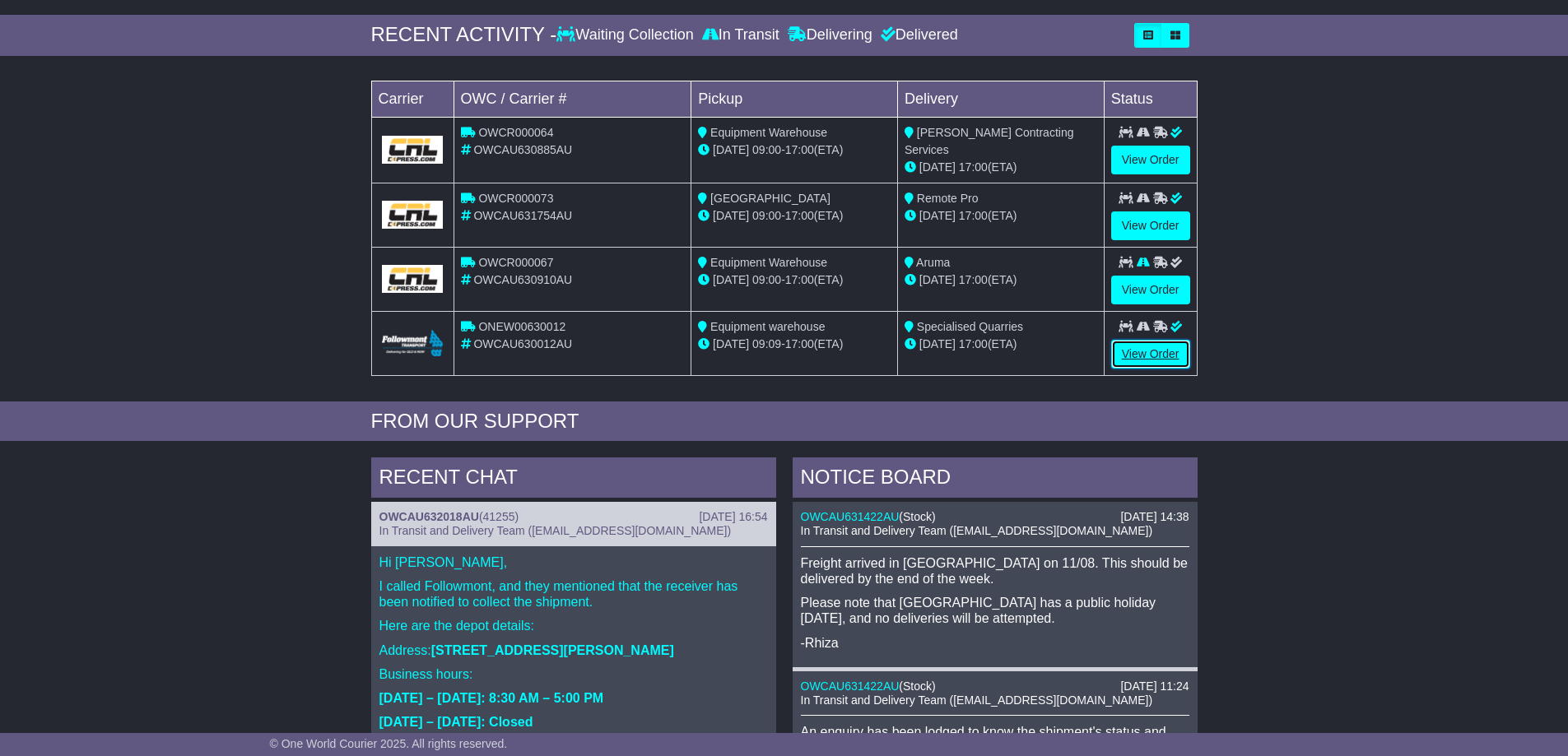
click at [1177, 355] on link "View Order" at bounding box center [1150, 355] width 79 height 29
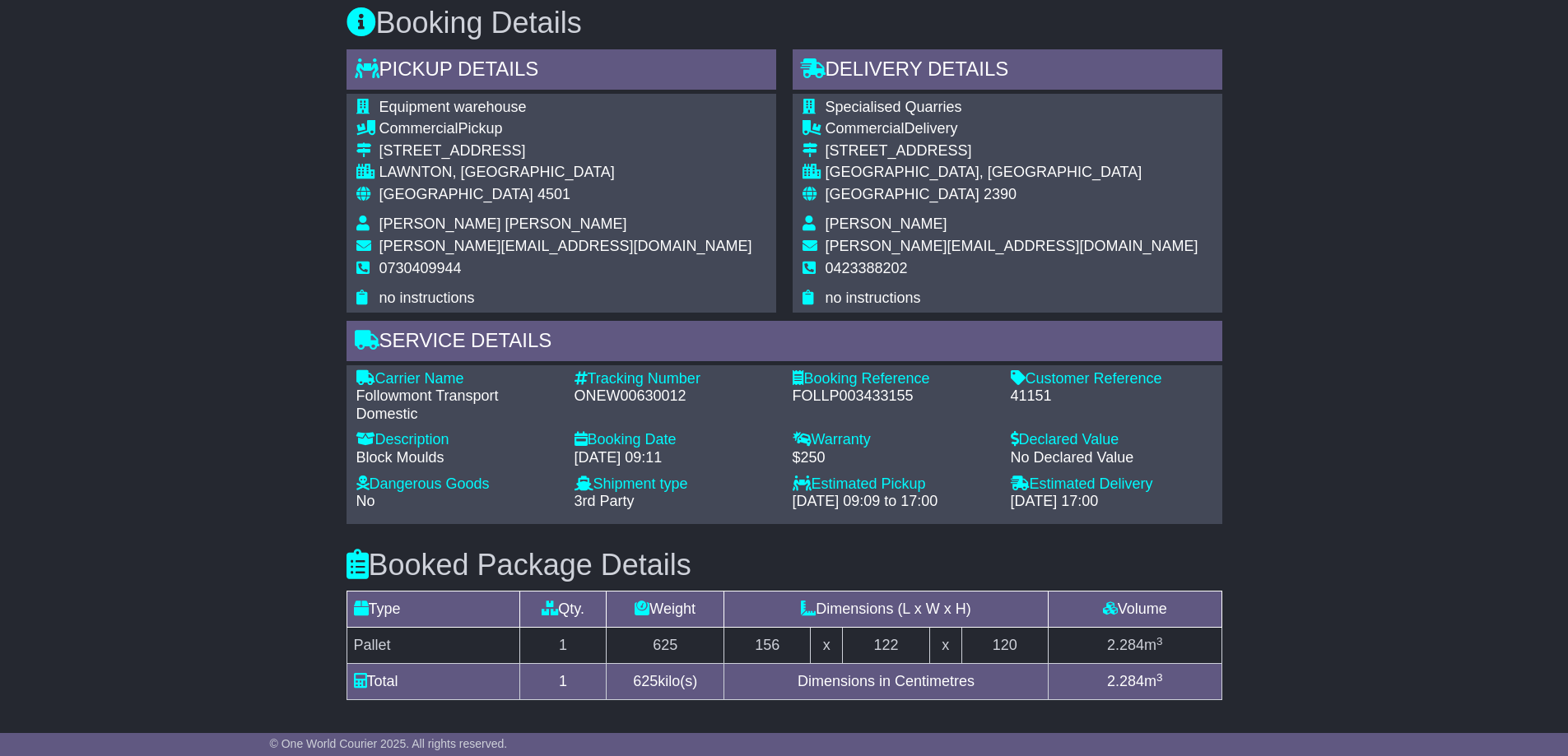
scroll to position [1070, 0]
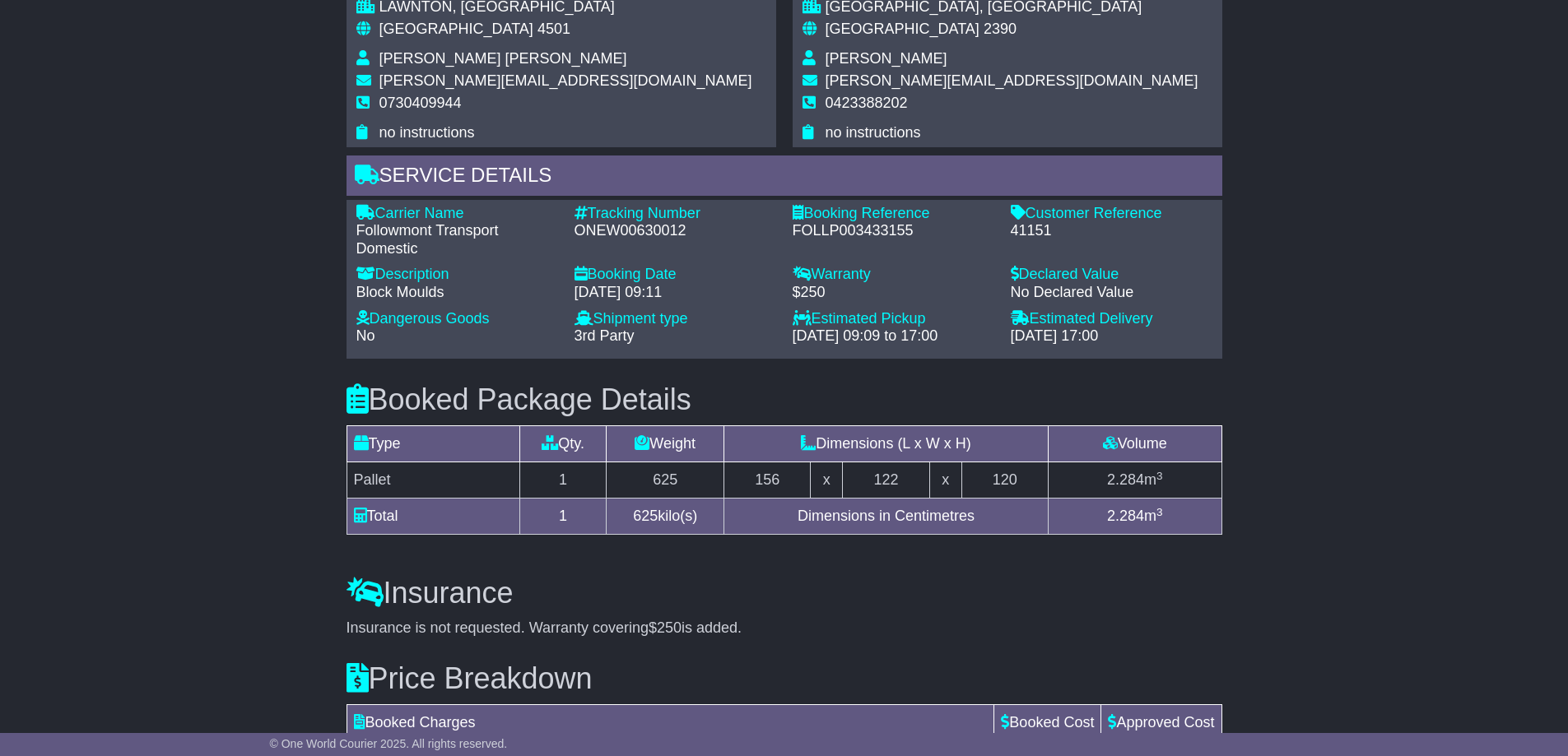
click at [1037, 240] on div "41151" at bounding box center [1111, 231] width 202 height 18
click at [1036, 240] on div "41151" at bounding box center [1111, 231] width 202 height 18
copy div "41151"
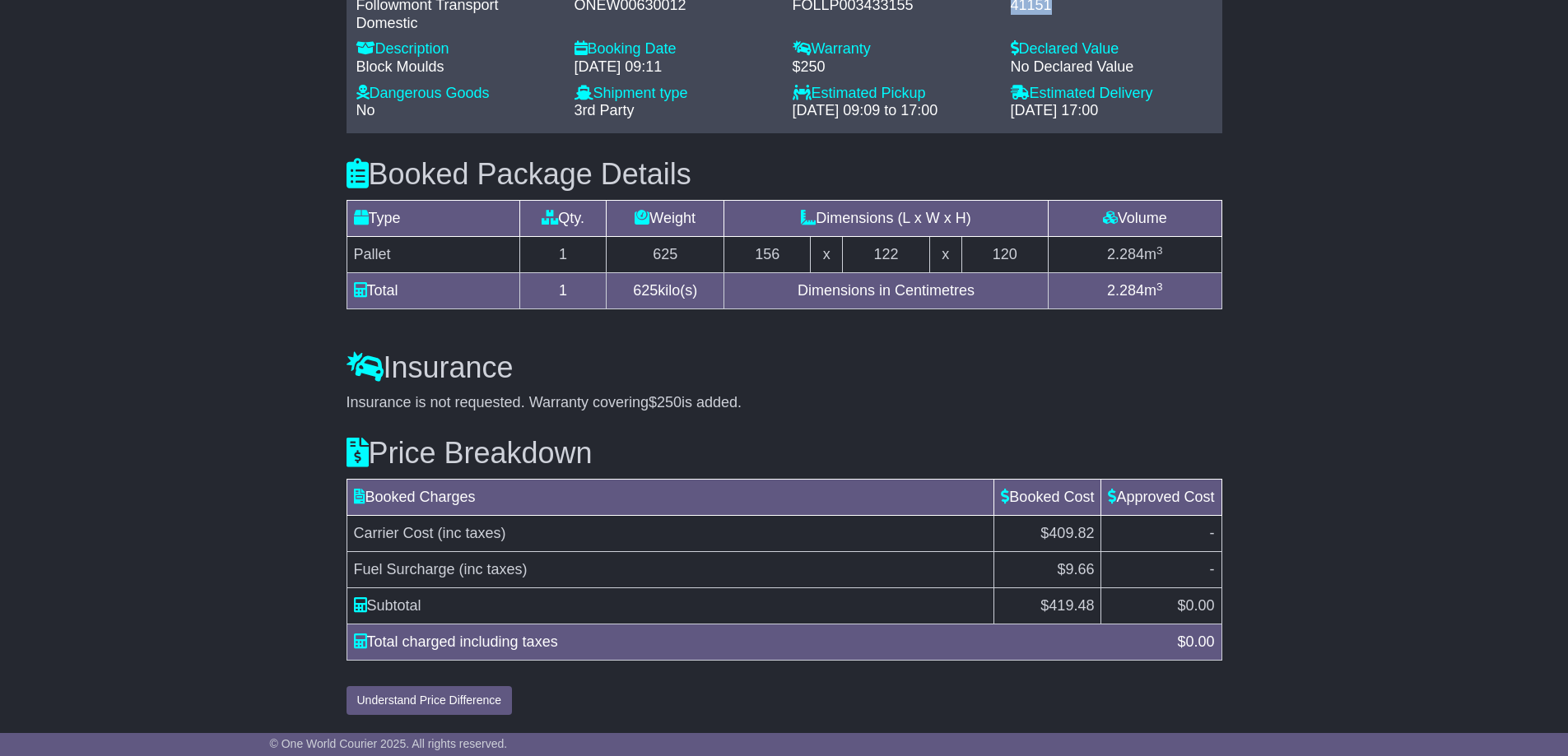
scroll to position [1443, 0]
click at [1067, 605] on span "419.48" at bounding box center [1071, 605] width 46 height 17
click at [1066, 605] on span "419.48" at bounding box center [1071, 605] width 46 height 17
copy span "419.48"
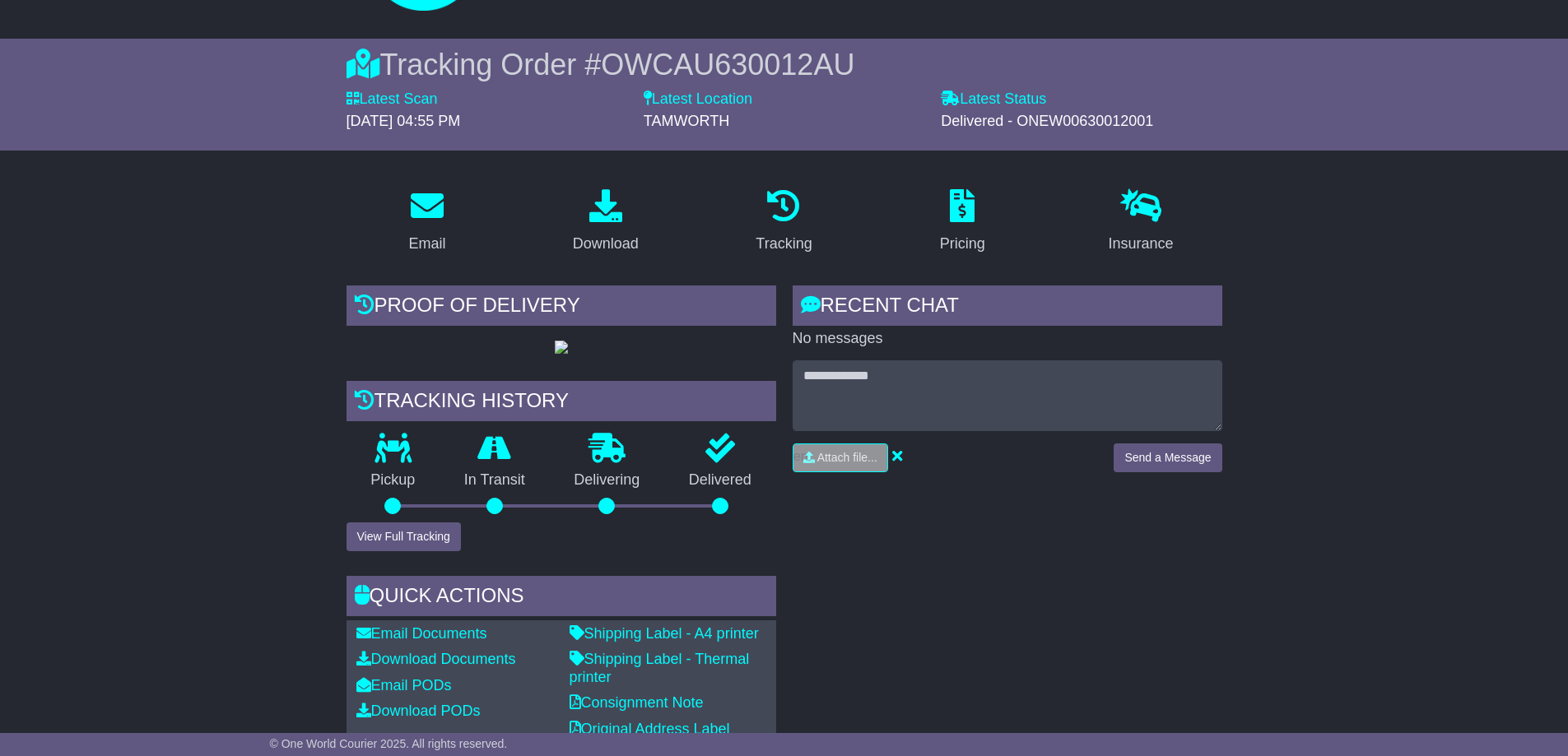
scroll to position [0, 0]
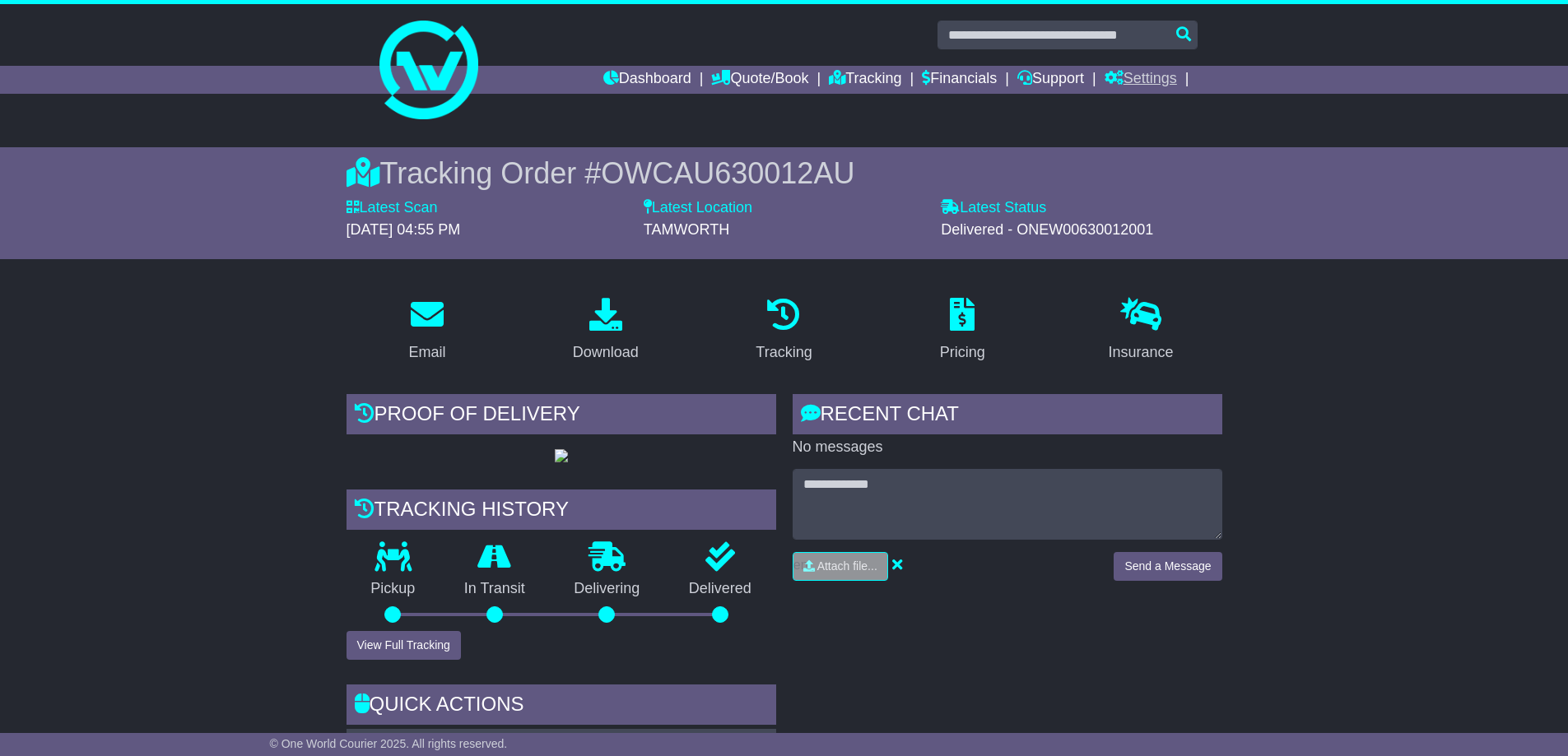
click at [1132, 77] on link "Settings" at bounding box center [1141, 80] width 73 height 28
click at [1137, 103] on link "Settings" at bounding box center [1171, 108] width 130 height 18
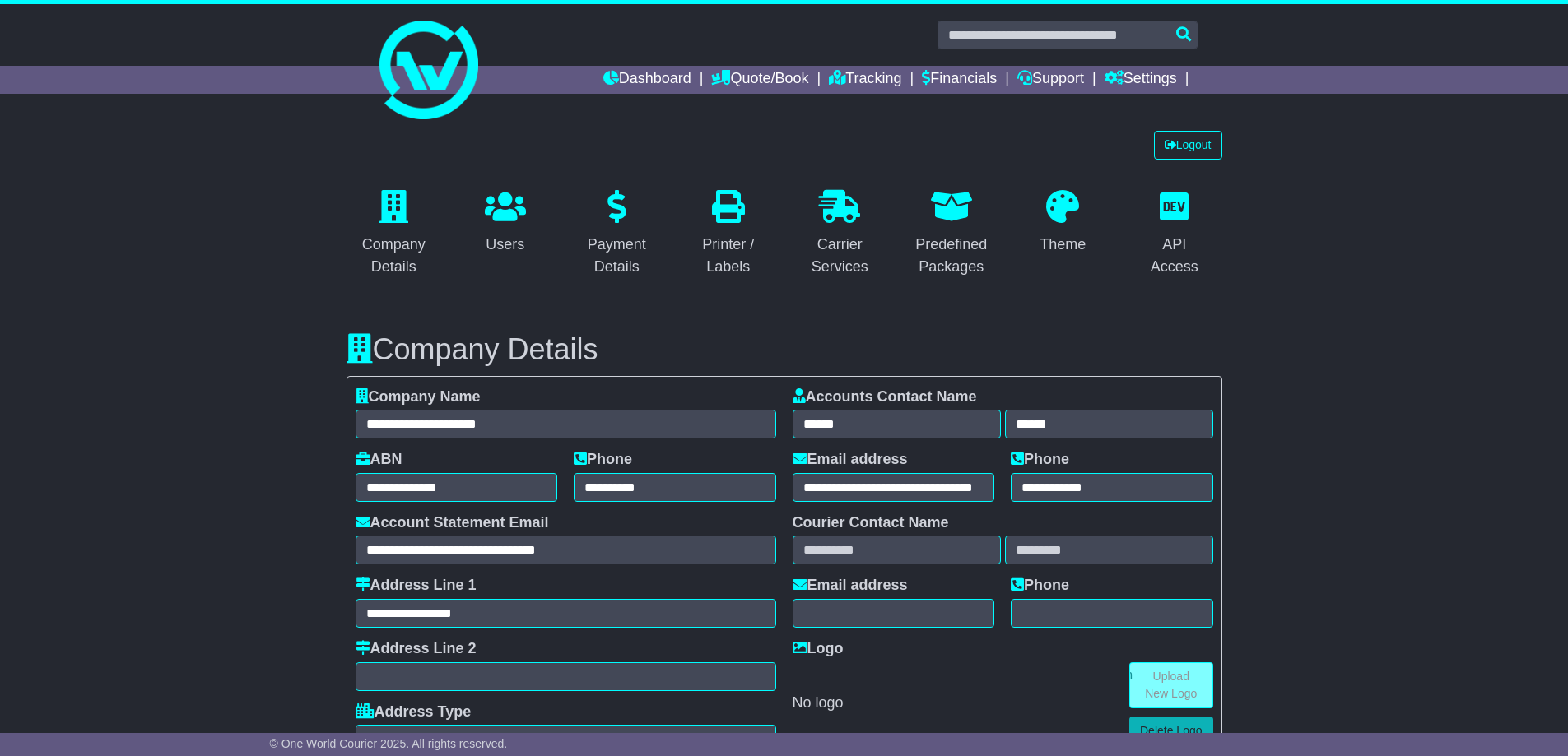
select select "**********"
select select "**"
click at [1182, 141] on link "Logout" at bounding box center [1188, 146] width 68 height 29
